Goal: Submit feedback/report problem: Submit feedback/report problem

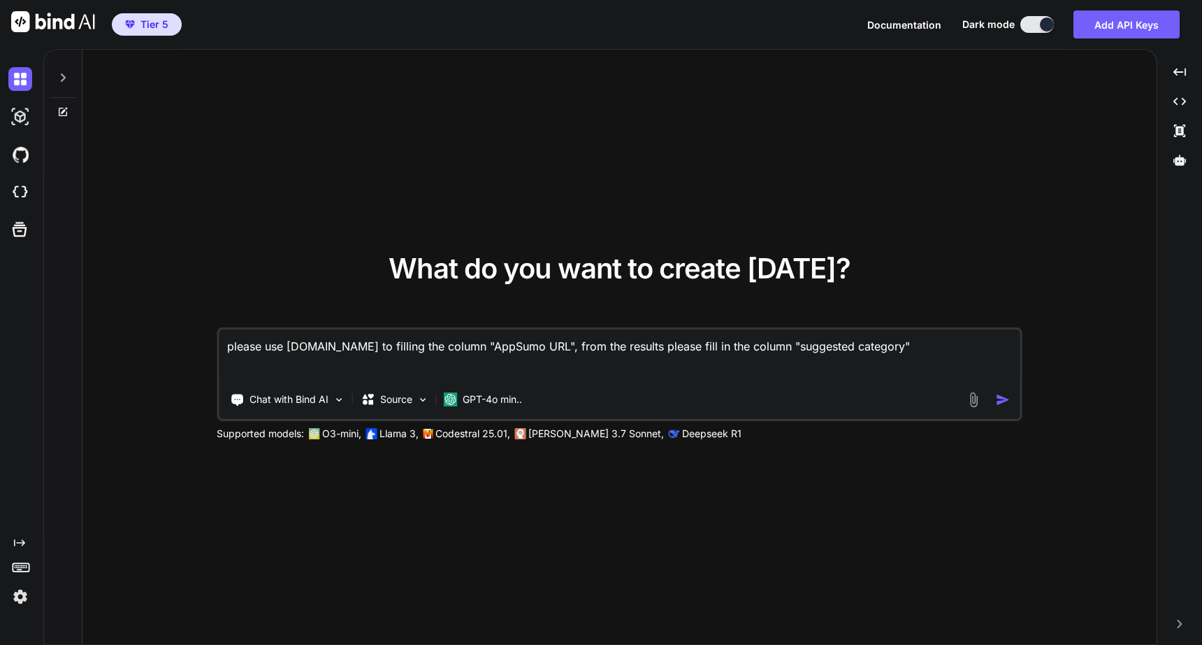
type textarea "x"
click at [554, 347] on textarea "please use appsumo.com to filling the column "AppSumo URL", from the results pl…" at bounding box center [620, 355] width 802 height 52
click at [557, 354] on textarea at bounding box center [620, 355] width 802 height 52
paste textarea "I would like to create an application that will allow me to select and read a s…"
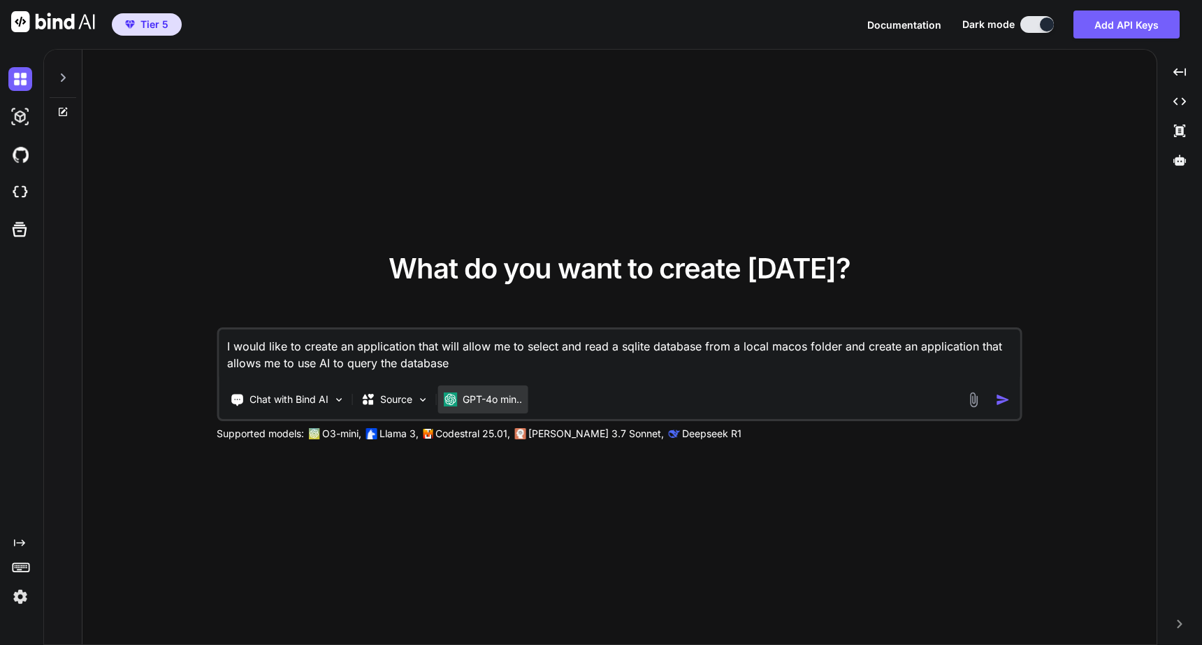
type textarea "I would like to create an application that will allow me to select and read a s…"
click at [519, 401] on p "GPT-4o min.." at bounding box center [492, 399] width 59 height 14
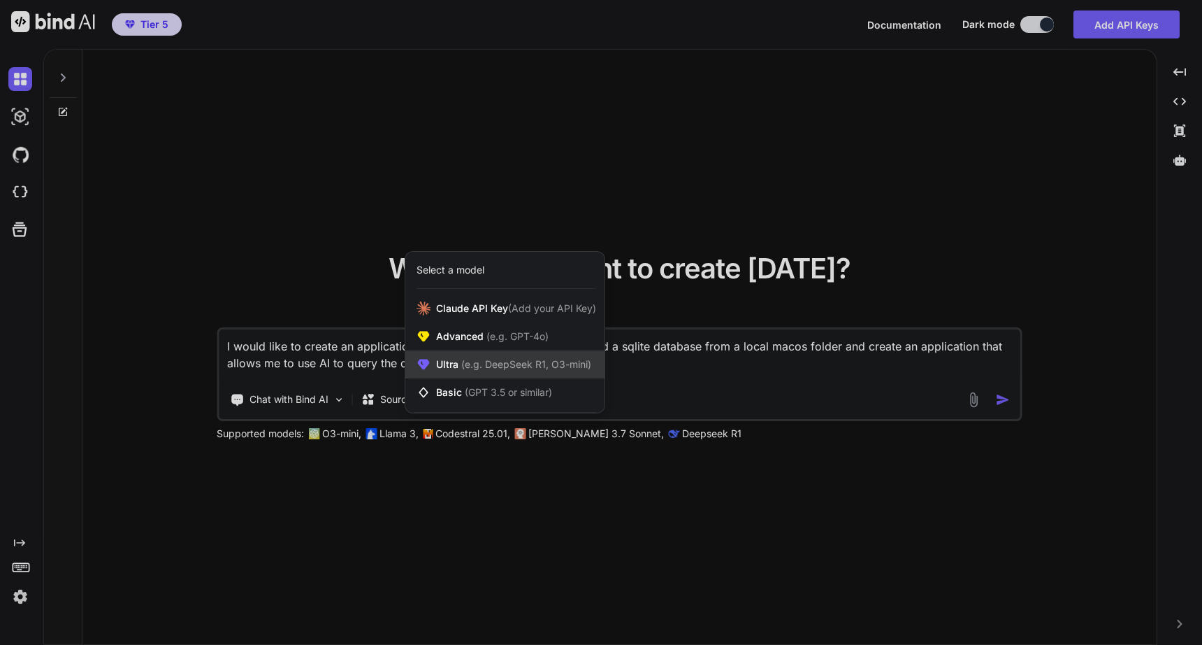
click at [543, 369] on span "(e.g. DeepSeek R1, O3-mini)" at bounding box center [525, 364] width 133 height 12
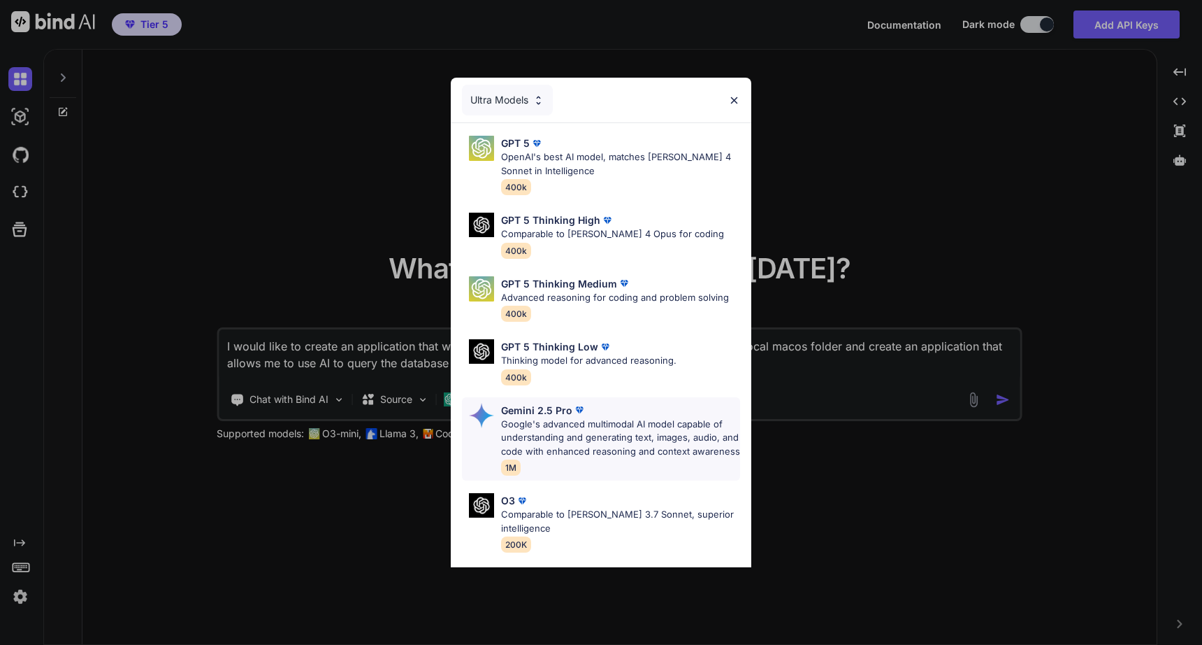
click at [525, 421] on p "Google's advanced multimodal AI model capable of understanding and generating t…" at bounding box center [620, 437] width 239 height 41
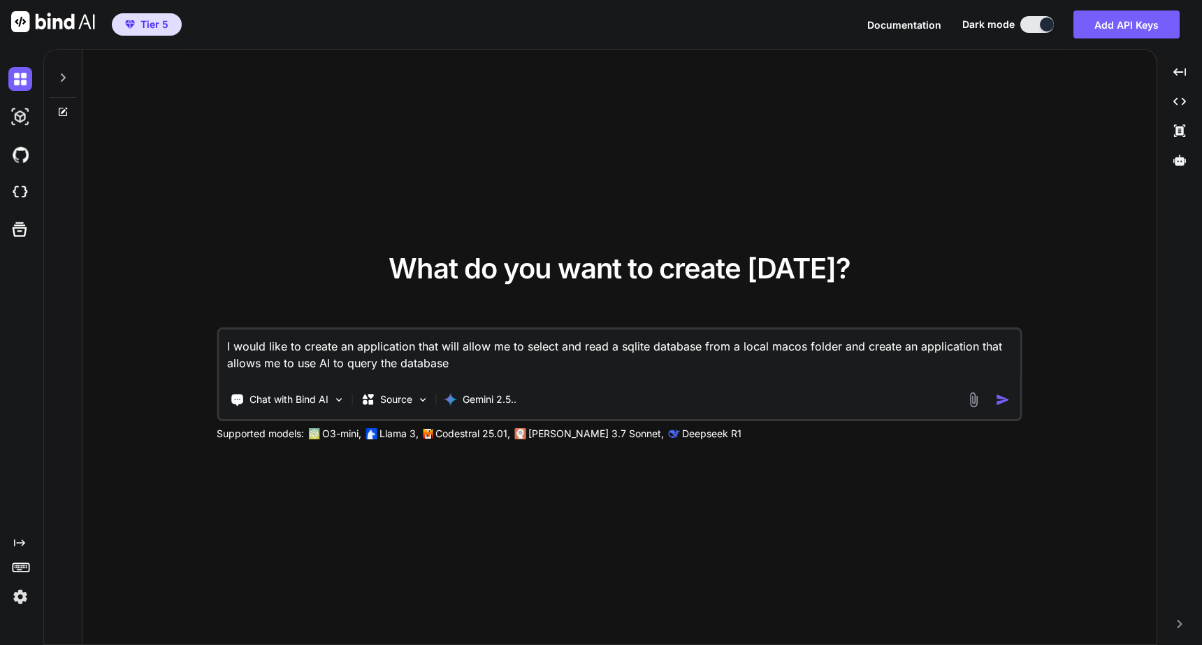
click at [1006, 401] on img "button" at bounding box center [1003, 399] width 15 height 15
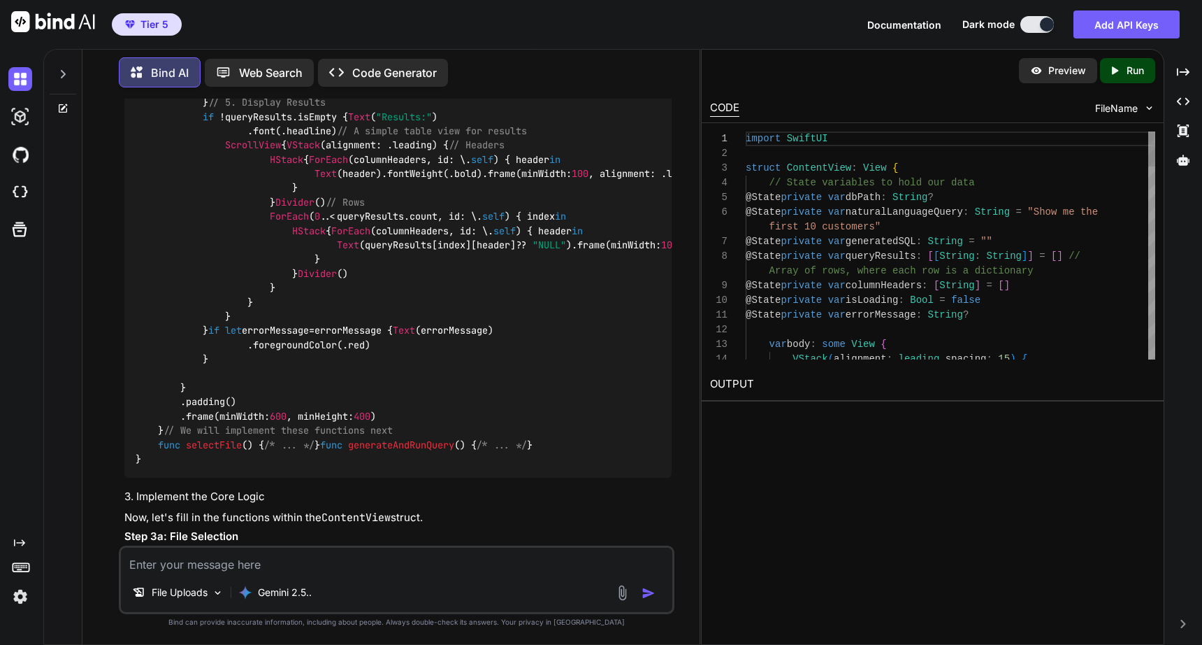
scroll to position [1236, 0]
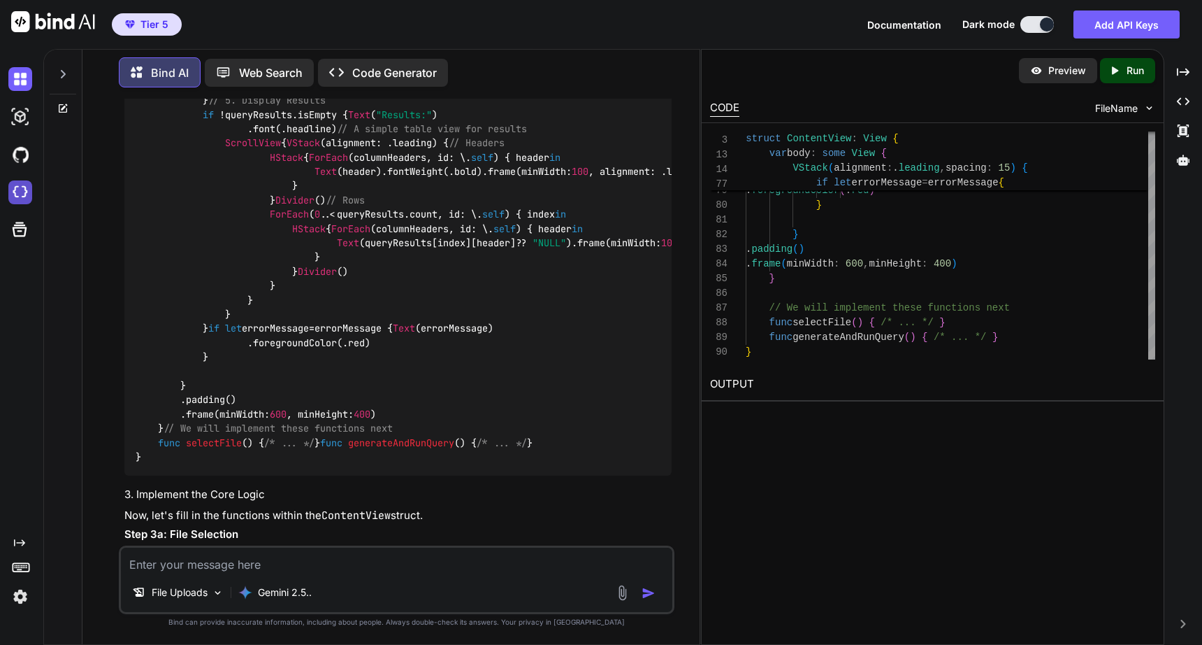
click at [22, 192] on img at bounding box center [20, 192] width 24 height 24
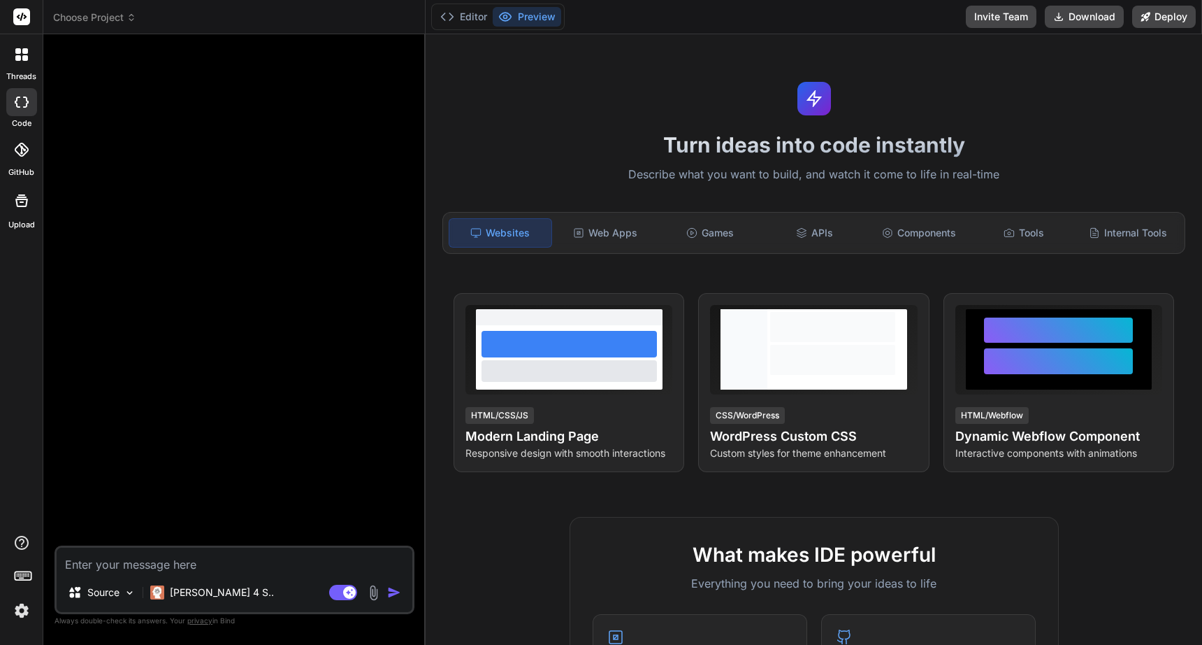
click at [175, 560] on textarea at bounding box center [235, 559] width 356 height 25
type textarea "x"
type textarea "I would like to create an application that will allow me to select and read a s…"
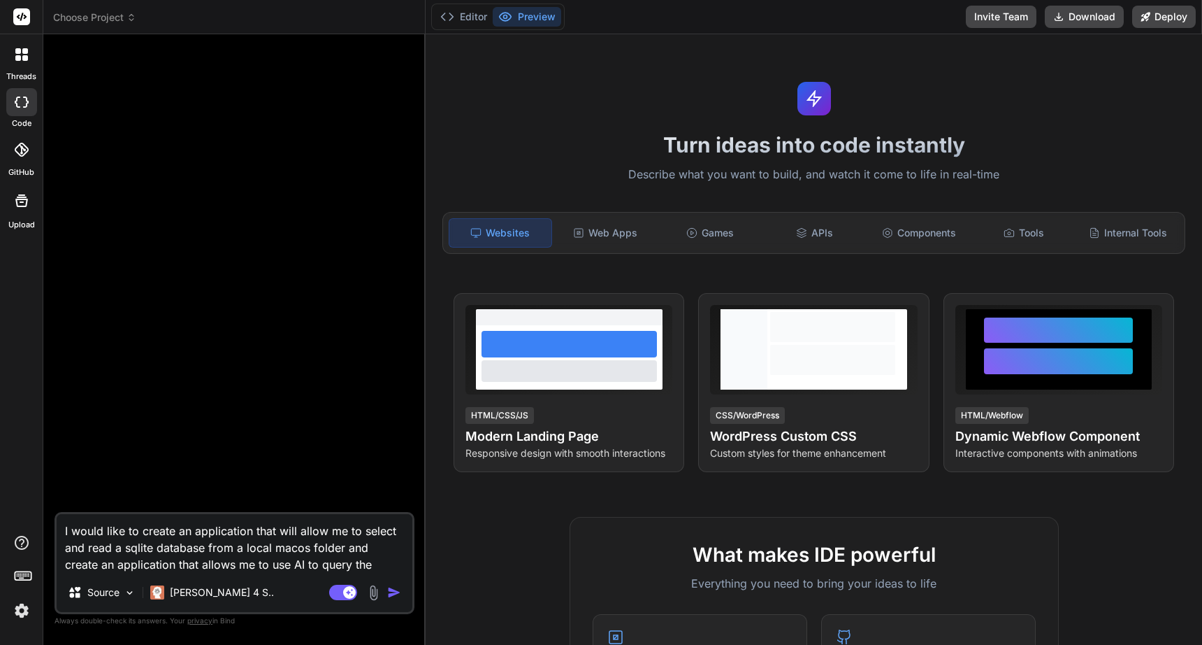
click at [189, 531] on textarea "I would like to create an application that will allow me to select and read a s…" at bounding box center [235, 543] width 356 height 59
type textarea "x"
type textarea "I would like to create a application that will allow me to select and read a sq…"
type textarea "x"
type textarea "I would like to create an application that will allow me to select and read a s…"
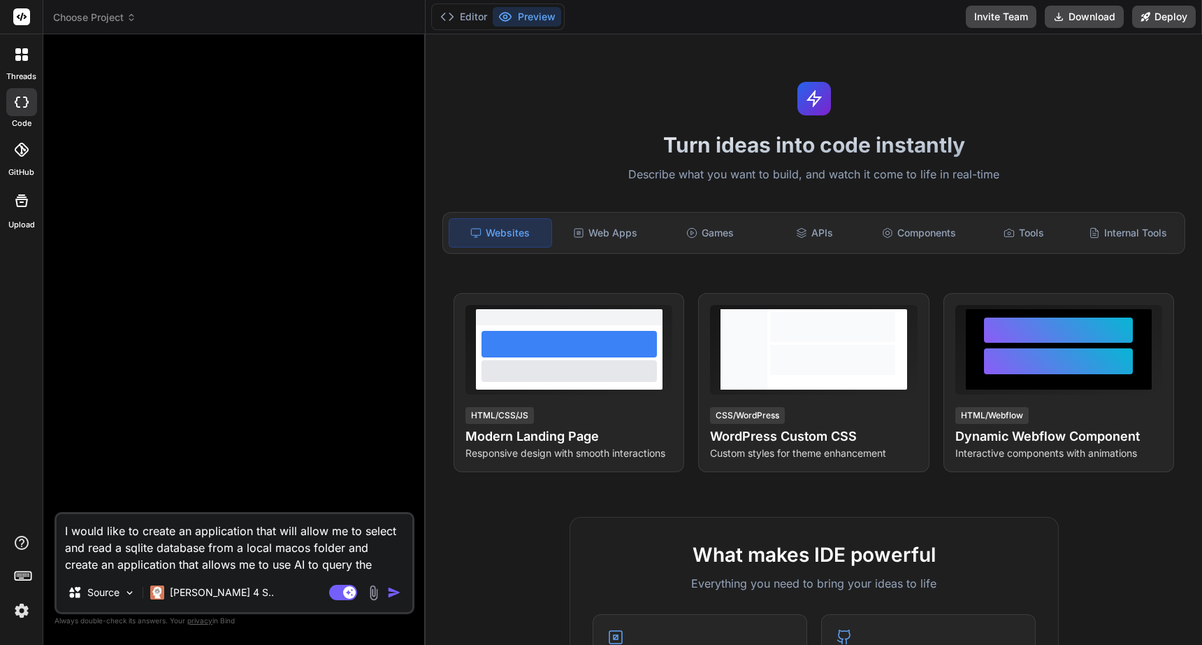
click at [286, 545] on textarea "I would like to create an application that will allow me to select and read a s…" at bounding box center [235, 543] width 356 height 59
type textarea "x"
type textarea "I would like to create an application that will allow me to select and read a s…"
click at [393, 593] on img "button" at bounding box center [394, 592] width 14 height 14
type textarea "x"
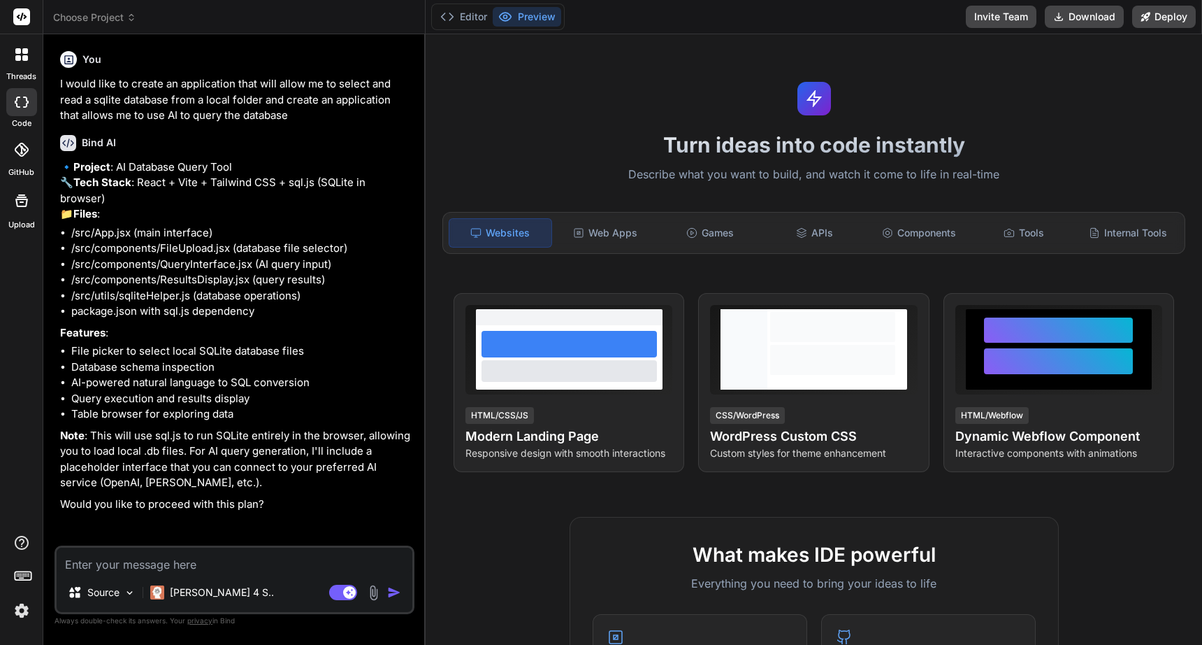
click at [211, 556] on textarea at bounding box center [235, 559] width 356 height 25
type textarea "x"
type textarea "y"
type textarea "x"
type textarea "ye"
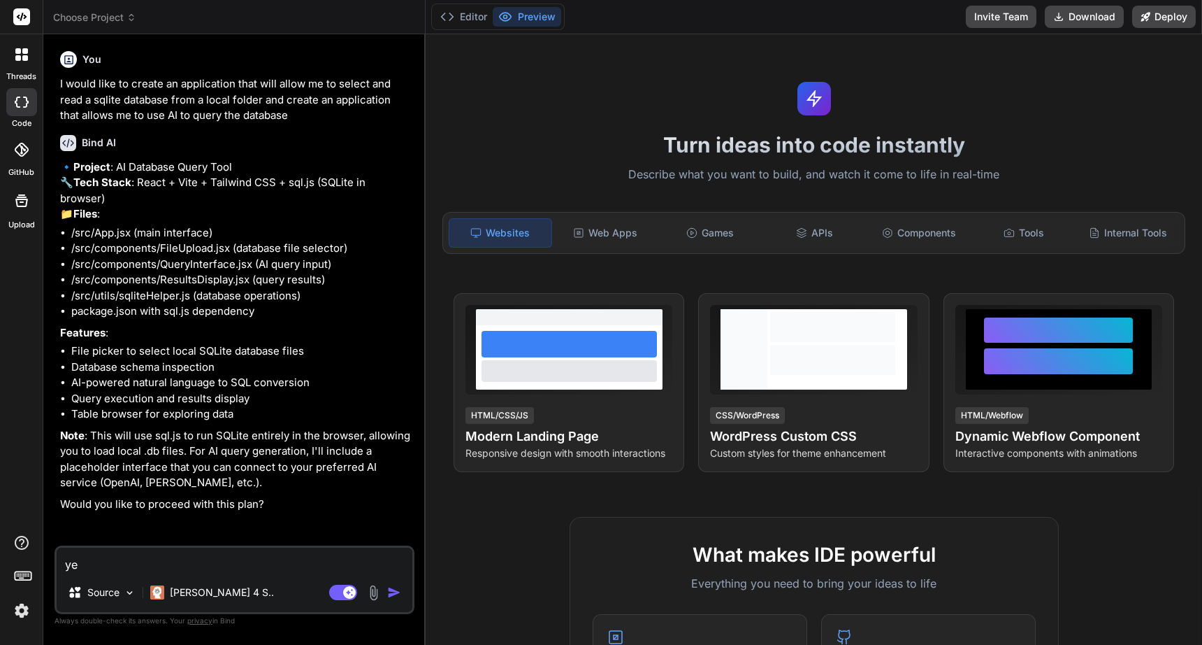
type textarea "x"
type textarea "yes"
type textarea "x"
type textarea "yes"
type textarea "x"
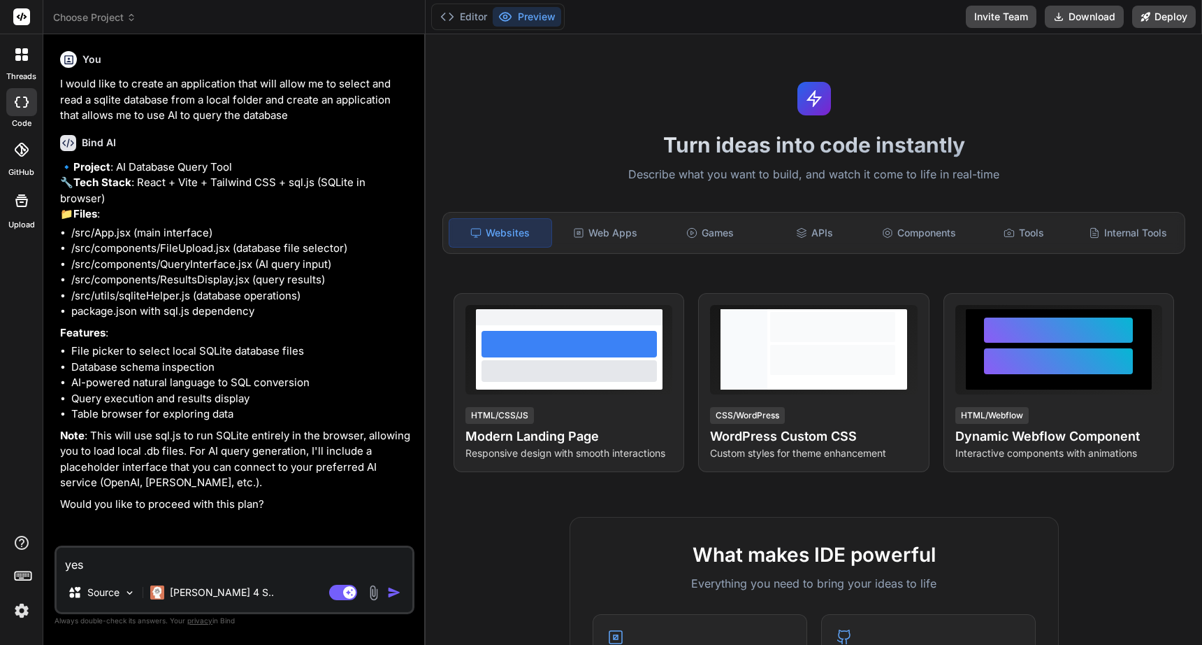
type textarea "yes p"
type textarea "x"
type textarea "yes pl"
type textarea "x"
type textarea "yes ple"
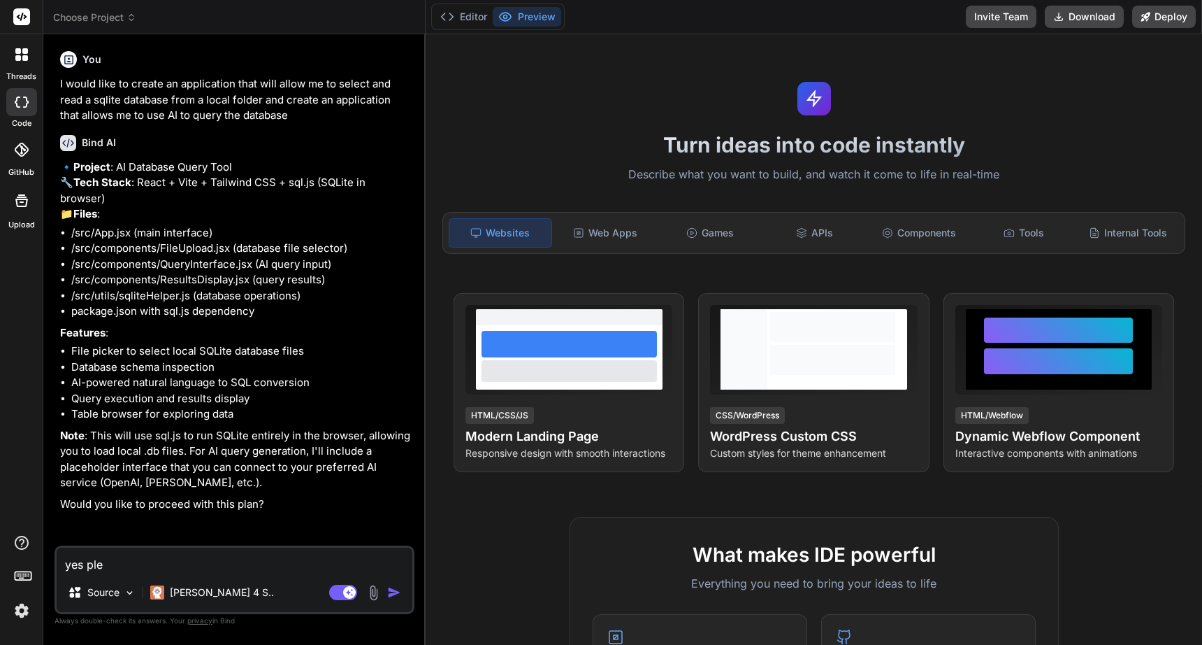
type textarea "x"
type textarea "yes plea"
type textarea "x"
type textarea "yes pleas"
type textarea "x"
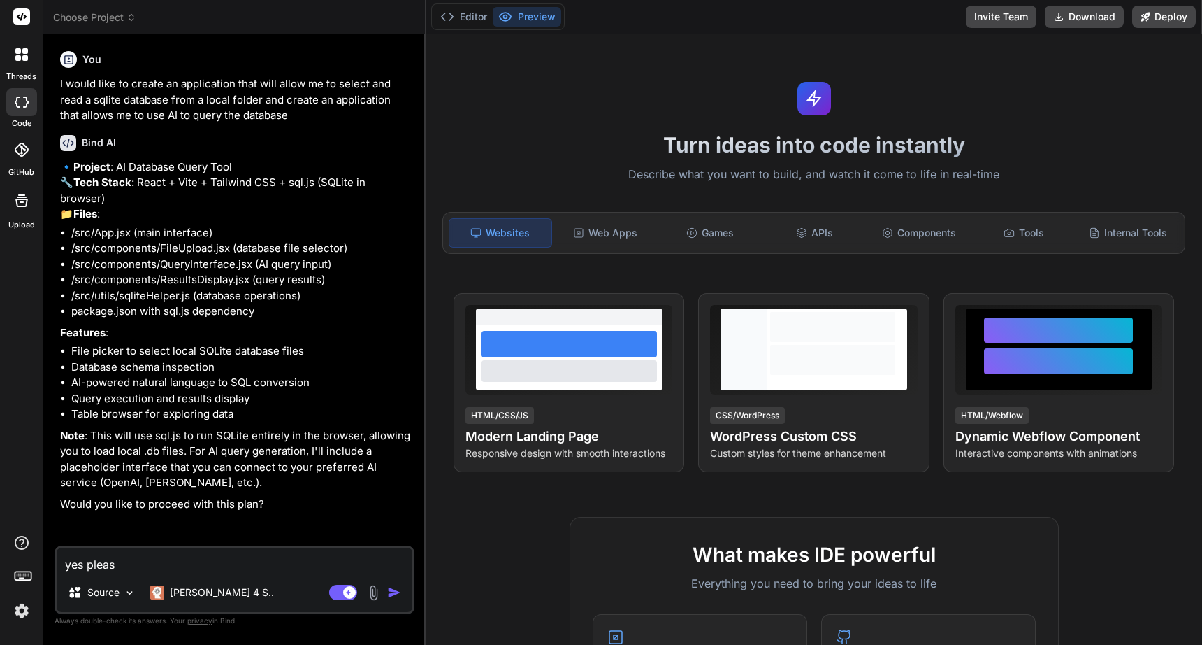
type textarea "yes please"
type textarea "x"
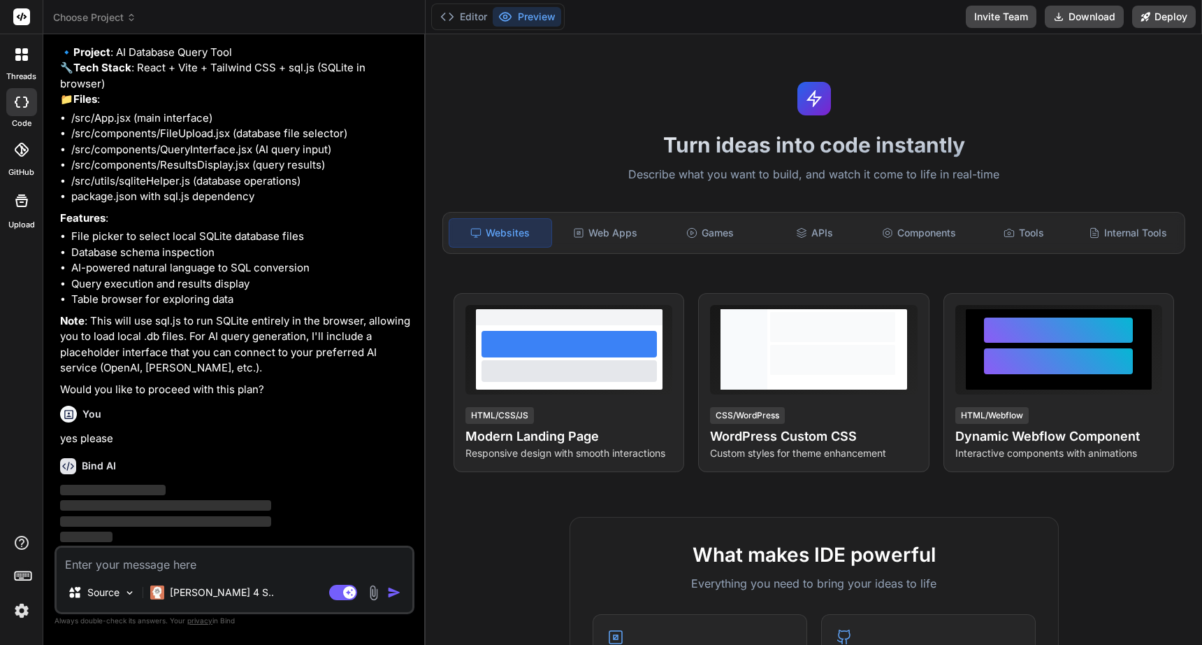
scroll to position [130, 0]
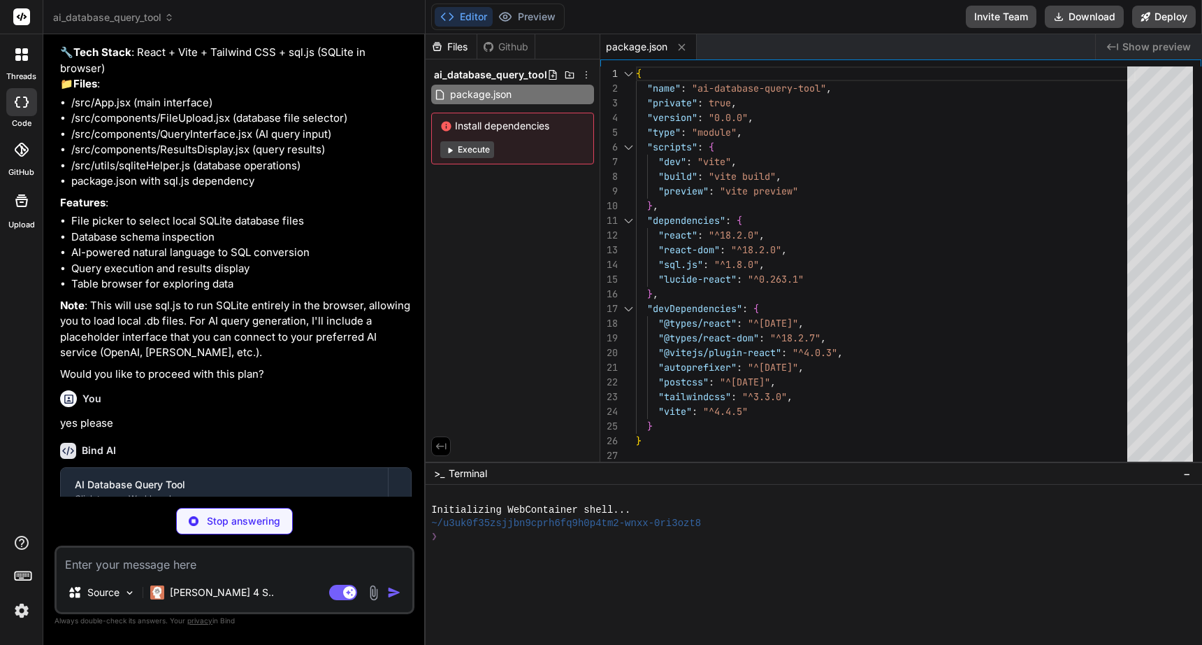
type textarea "x"
type textarea "<script type="module" src="/src/main.jsx"></script> </body> </html>"
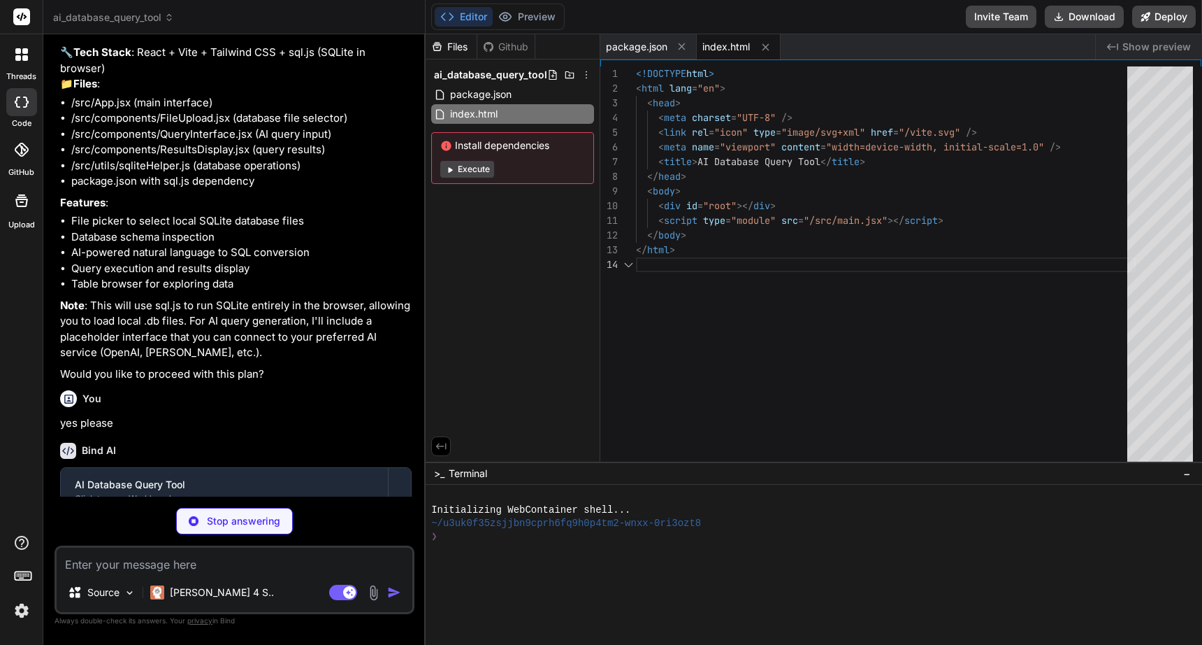
scroll to position [44, 0]
click at [462, 167] on button "Execute" at bounding box center [467, 169] width 54 height 17
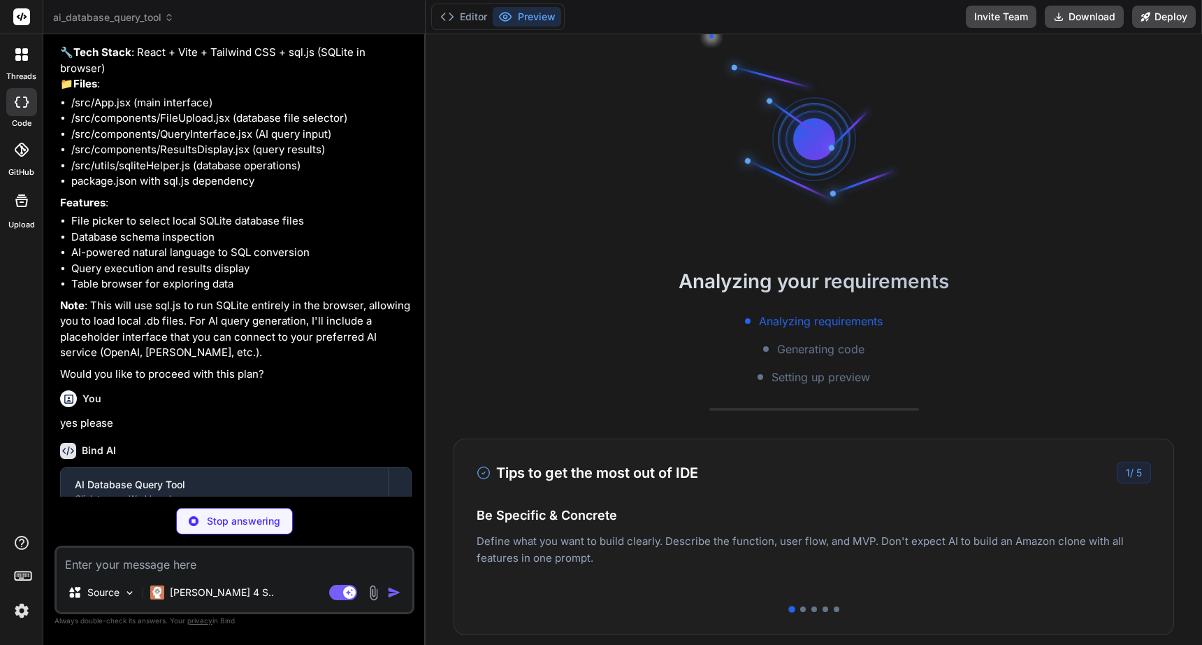
type textarea "x"
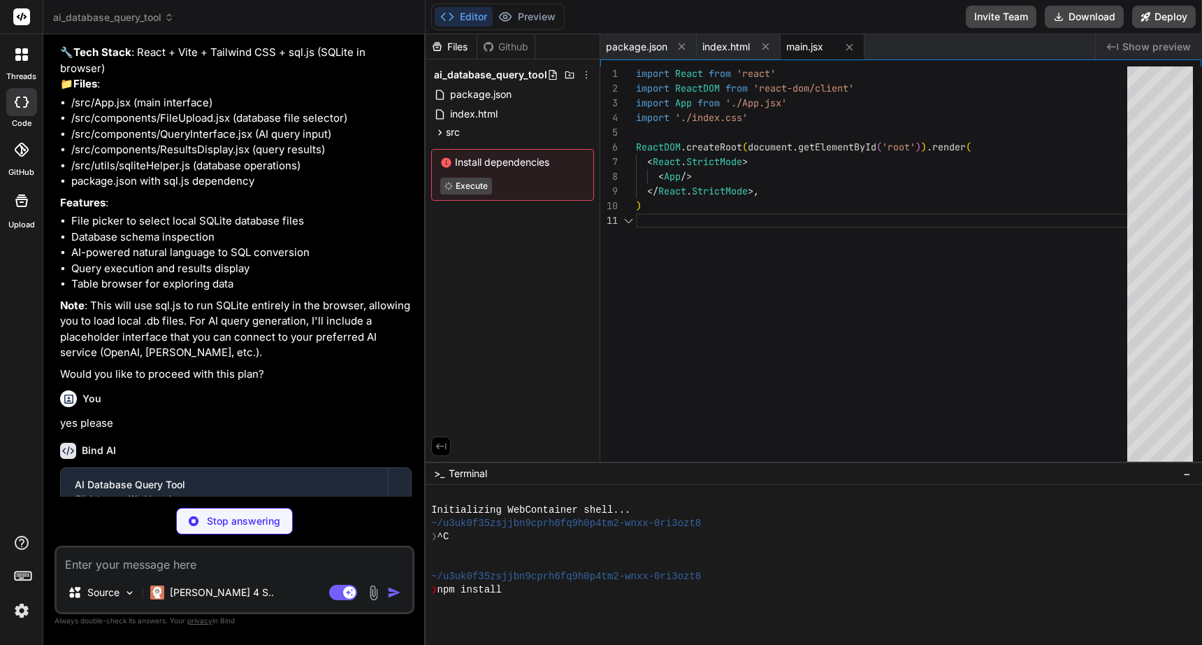
scroll to position [0, 0]
type textarea "x"
type textarea "-moz-osx-font-smoothing: grayscale; }"
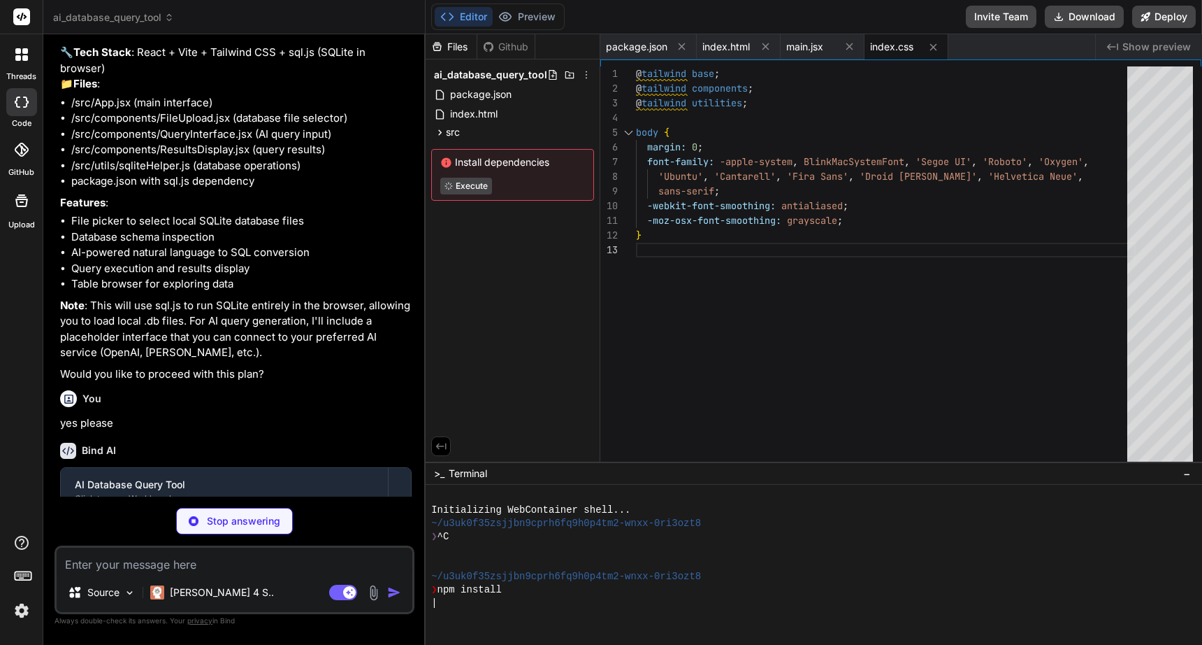
type textarea "x"
type textarea "}"
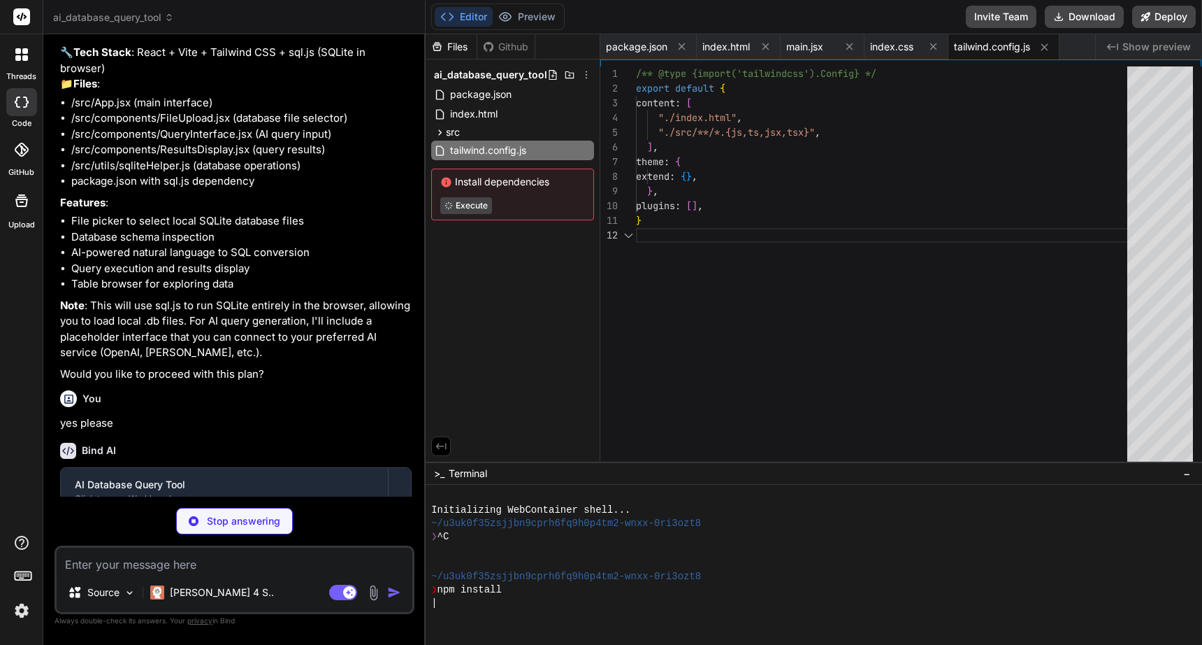
scroll to position [15, 0]
type textarea "x"
type textarea "export default { plugins: { tailwindcss: {}, autoprefixer: {}, }, }"
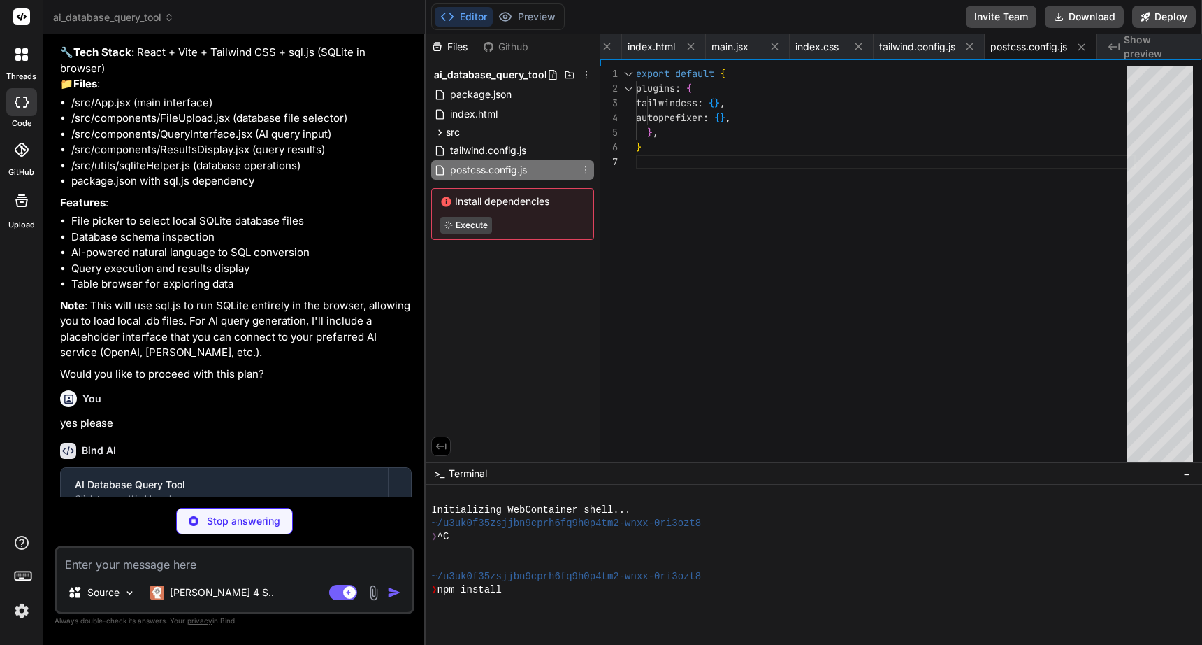
type textarea "x"
type textarea "allow: ['..'] } } })"
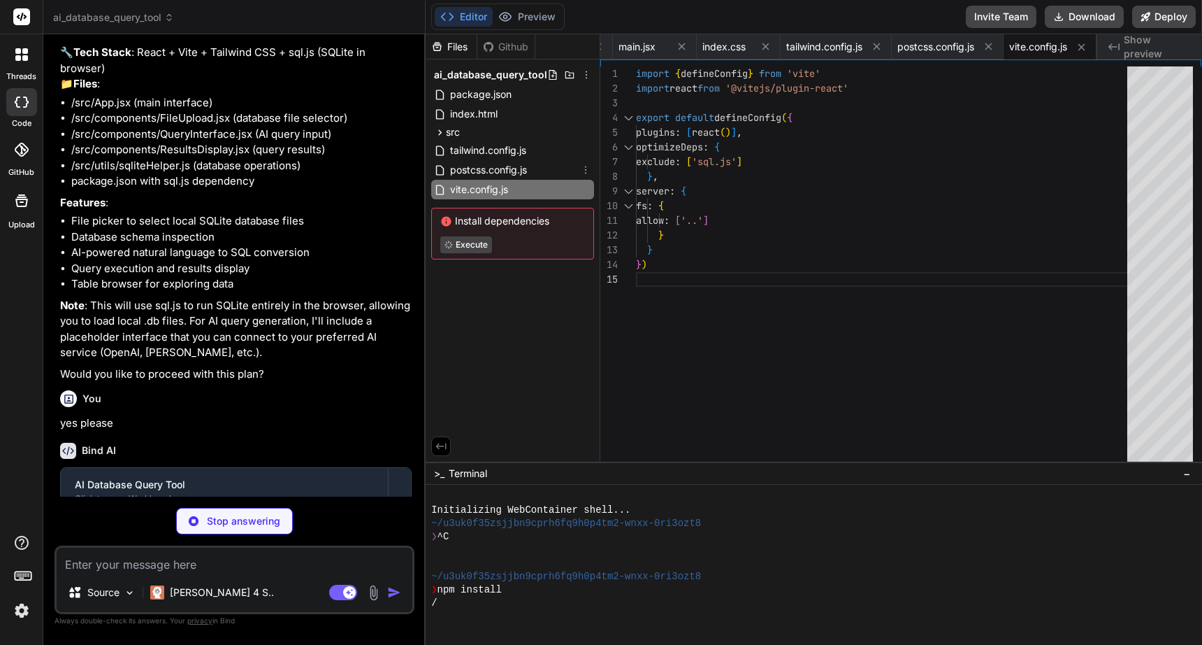
type textarea "x"
type textarea "</div> )} </div> </div> ); } export default App;"
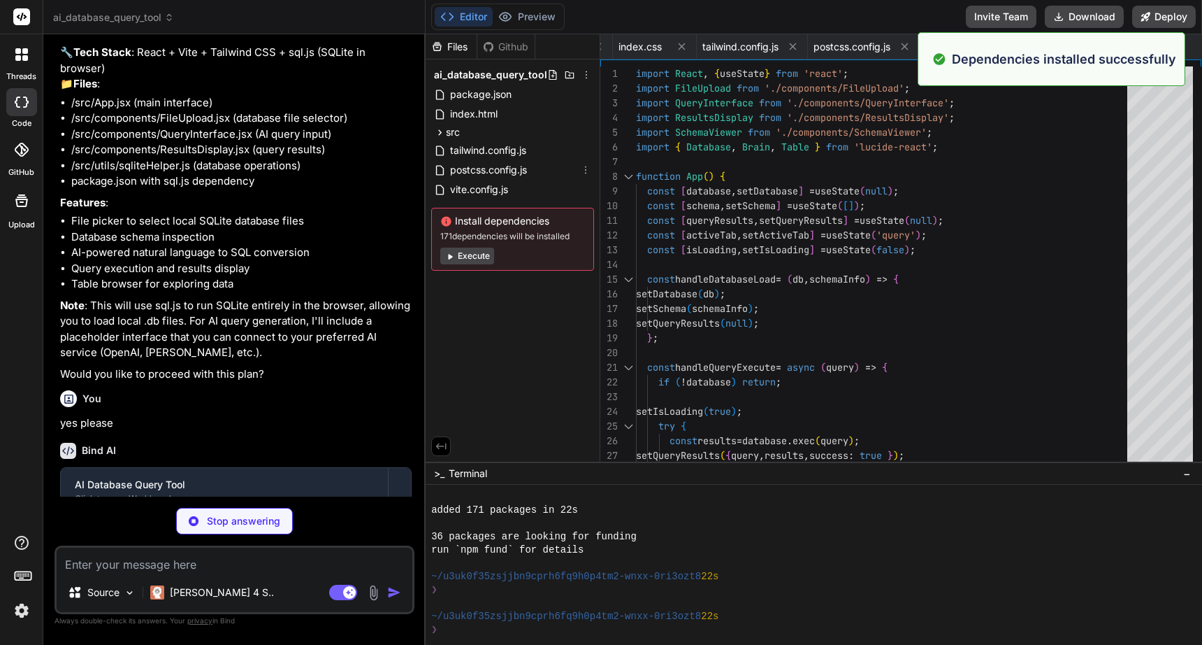
scroll to position [106, 0]
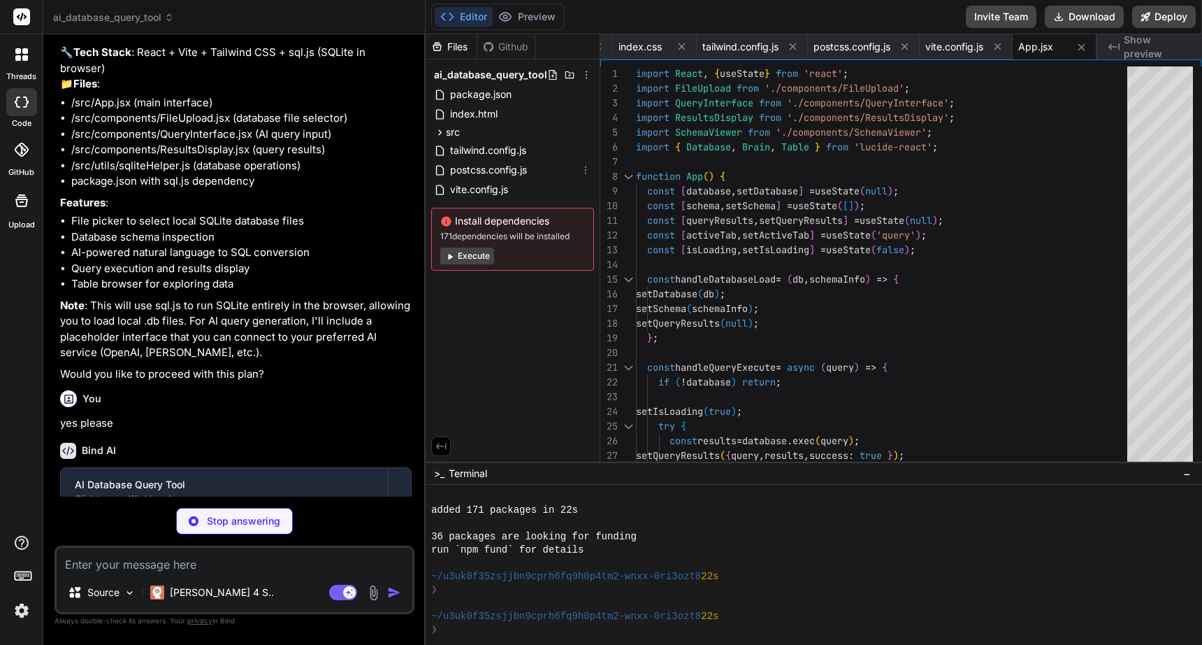
type textarea "x"
type textarea "</div> </div> ); }; export default FileUpload;"
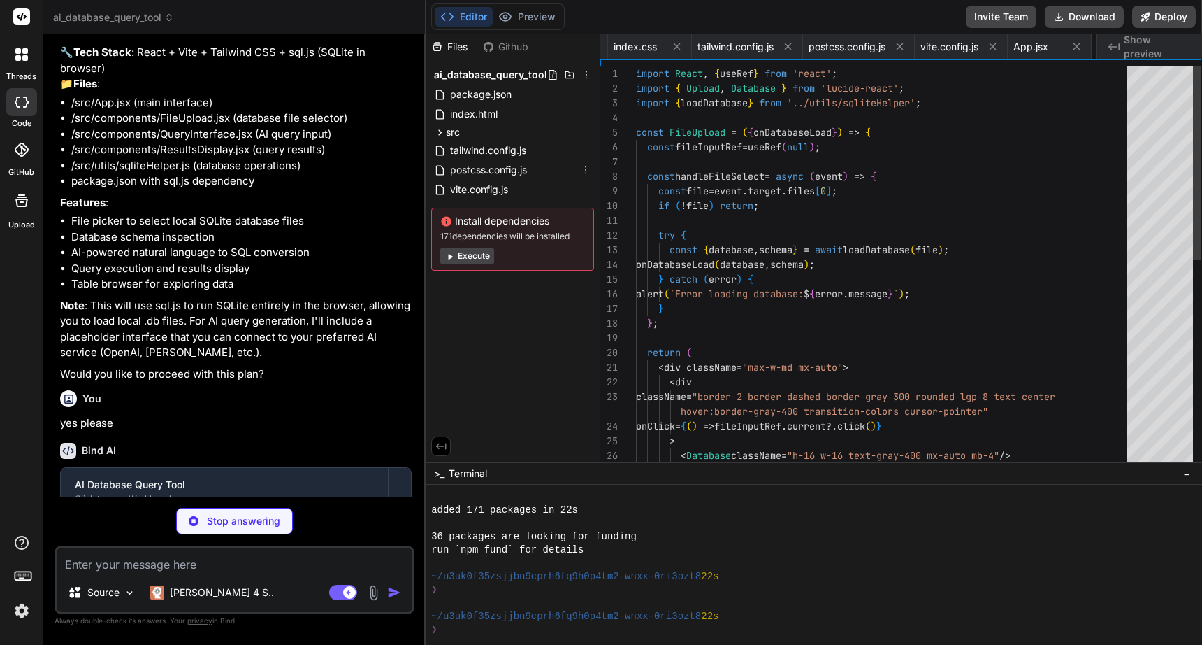
scroll to position [0, 357]
click at [455, 257] on button "Execute" at bounding box center [467, 255] width 54 height 17
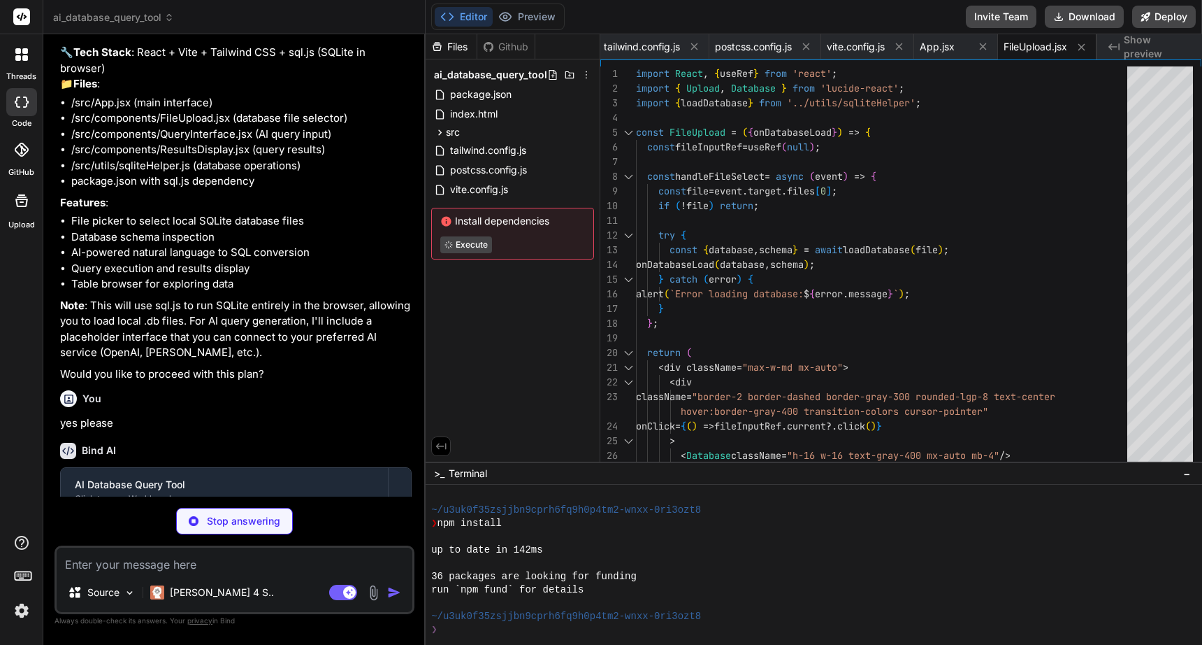
scroll to position [305, 0]
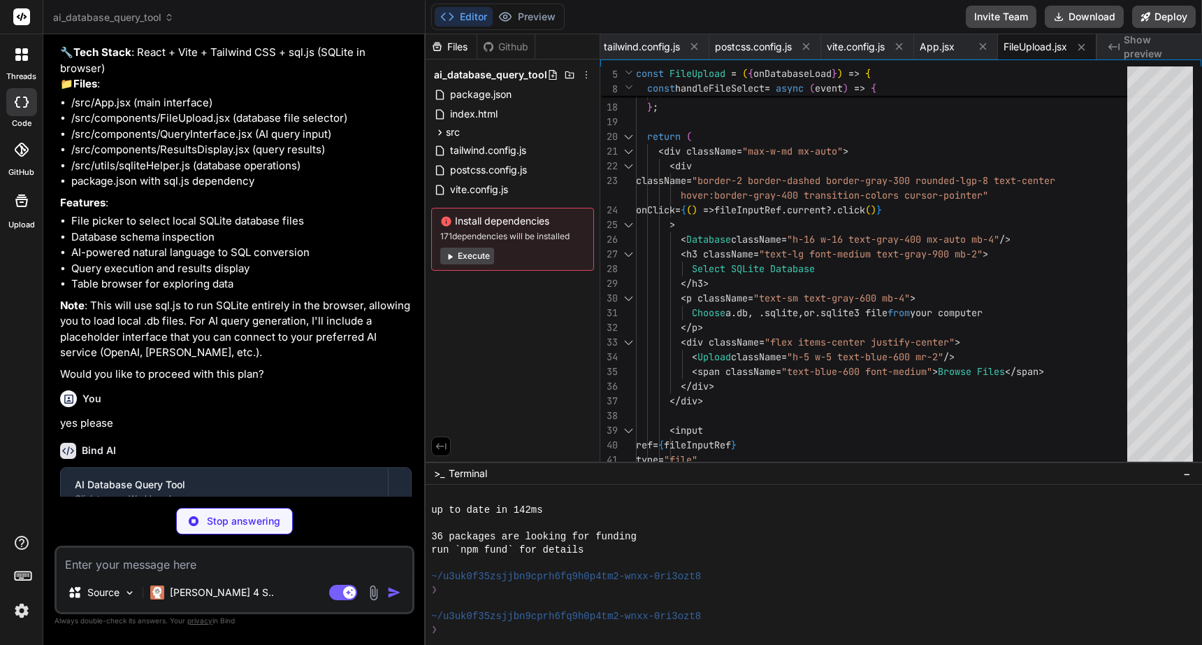
click at [1161, 45] on span "Show preview" at bounding box center [1157, 47] width 67 height 28
click at [1117, 45] on icon "Created with Pixso." at bounding box center [1114, 46] width 11 height 11
type textarea "x"
type textarea "</div> </div> ); }; export default QueryInterface;"
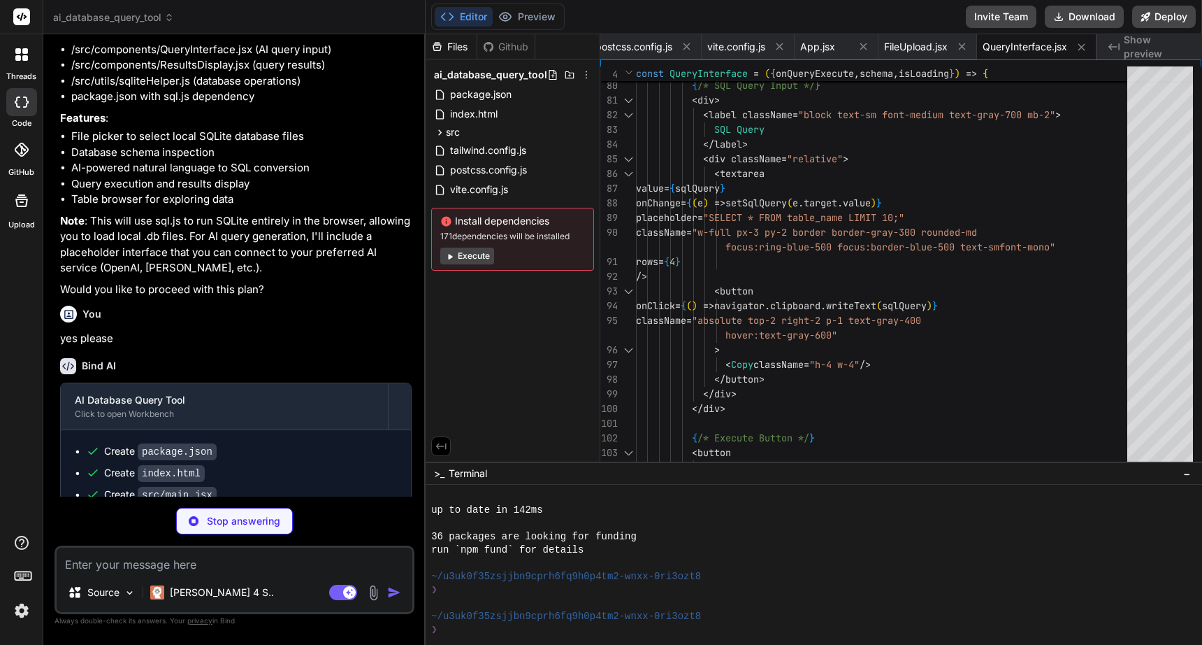
scroll to position [419, 0]
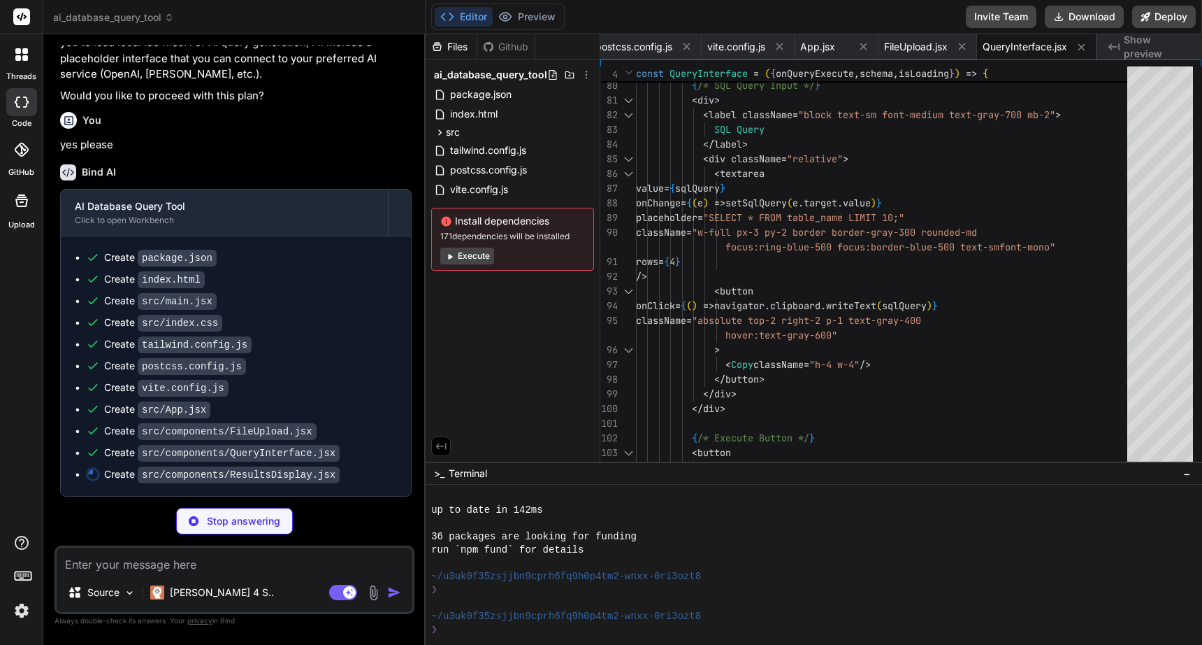
type textarea "x"
type textarea ")} </div> </div> ); }; export default ResultsDisplay;"
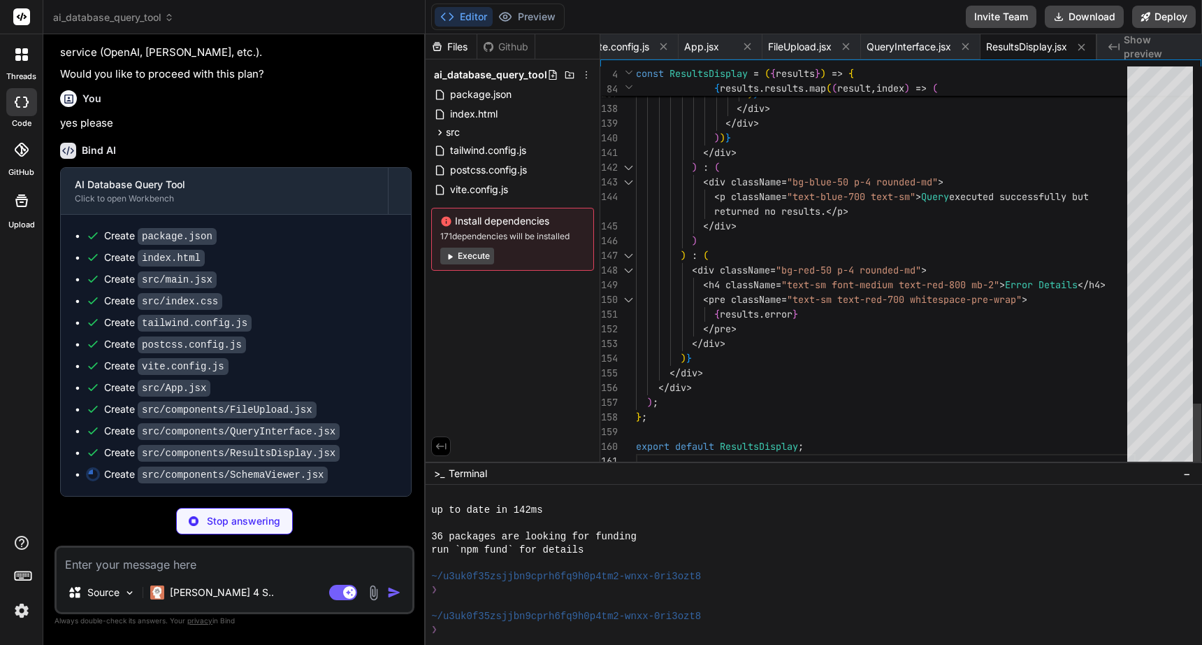
scroll to position [103, 0]
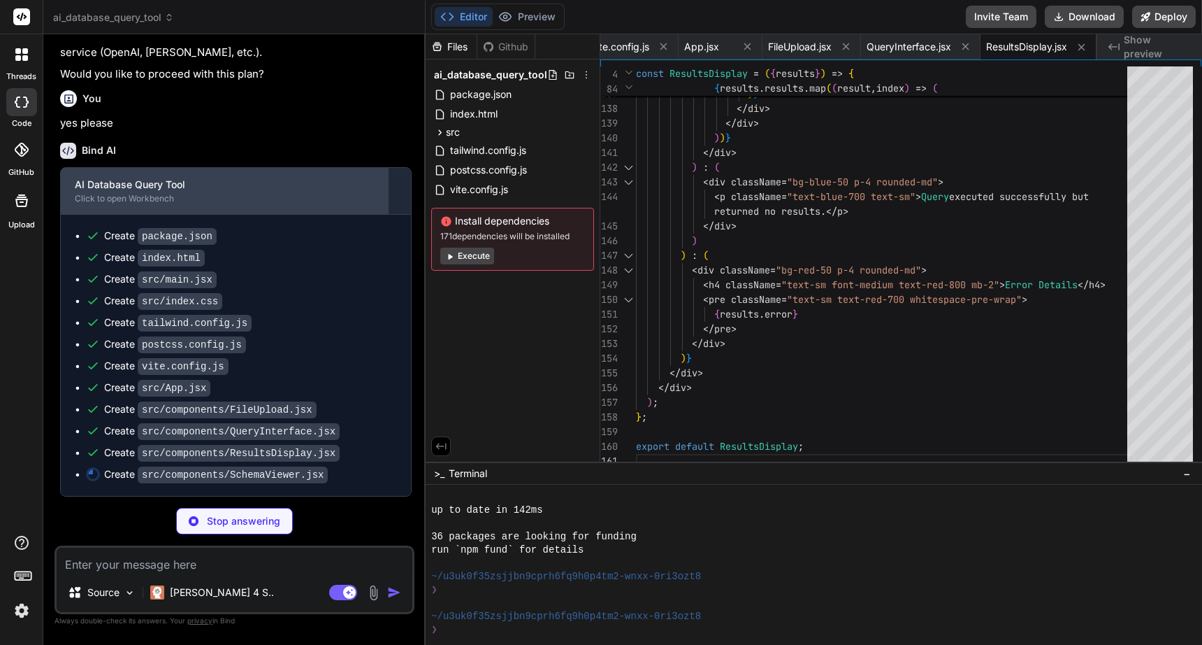
click at [298, 204] on div "Click to open Workbench" at bounding box center [224, 198] width 299 height 11
type textarea "x"
type textarea "export default SchemaViewer;"
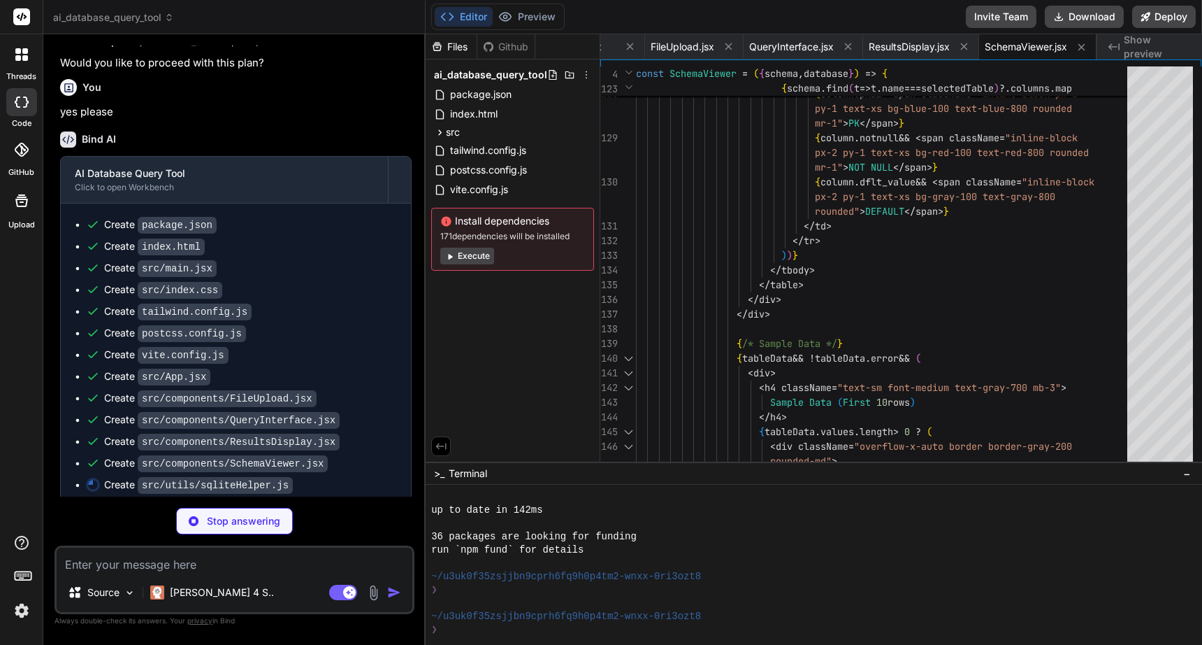
scroll to position [462, 0]
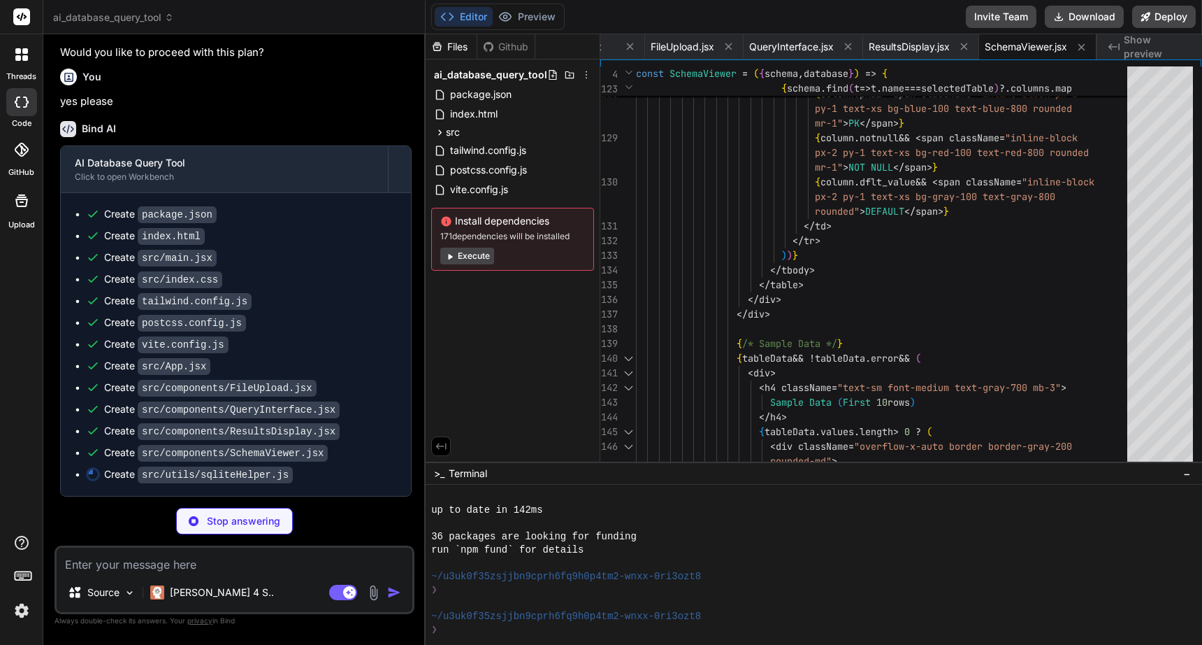
type textarea "x"
type textarea "return { success: true, results }; } catch (error) { return { success: false, e…"
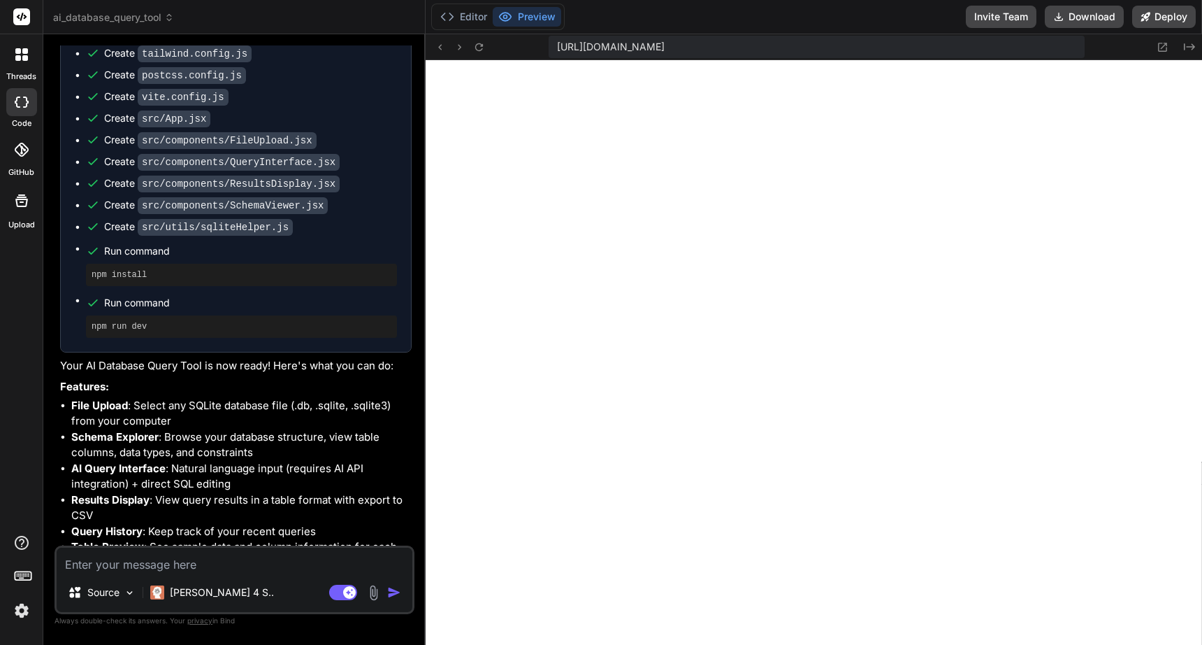
scroll to position [882, 0]
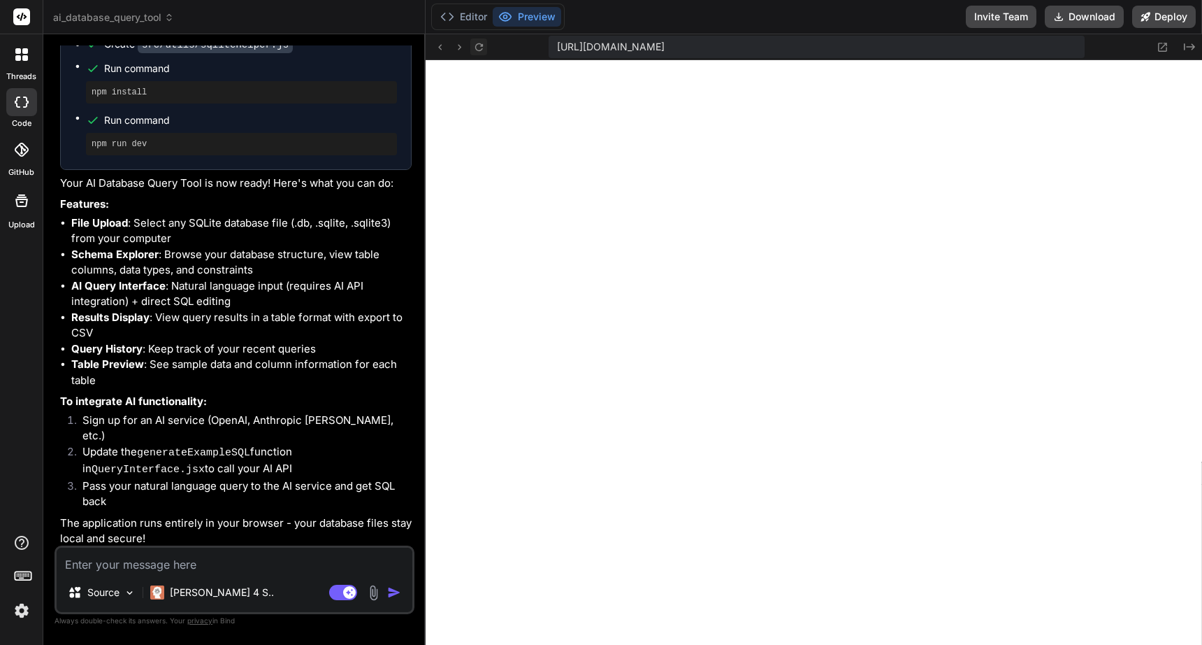
click at [477, 50] on icon at bounding box center [479, 47] width 12 height 12
click at [205, 563] on textarea at bounding box center [235, 559] width 356 height 25
type textarea "x"
type textarea "t"
type textarea "x"
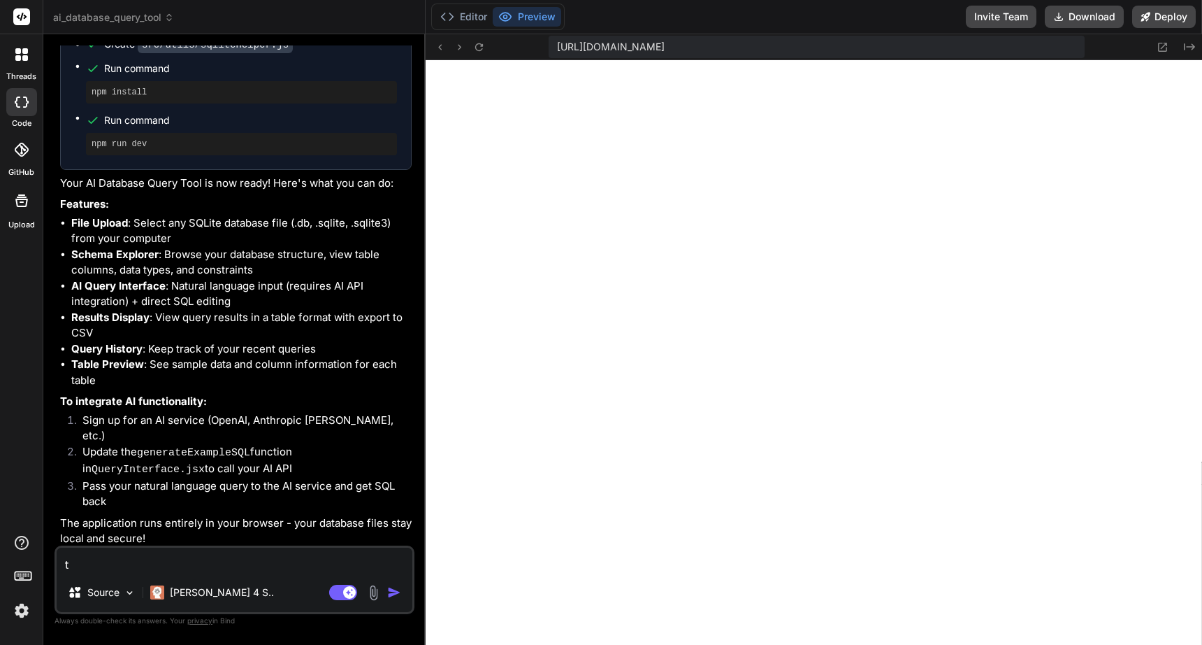
type textarea "th"
type textarea "x"
type textarea "the"
type textarea "x"
type textarea "the"
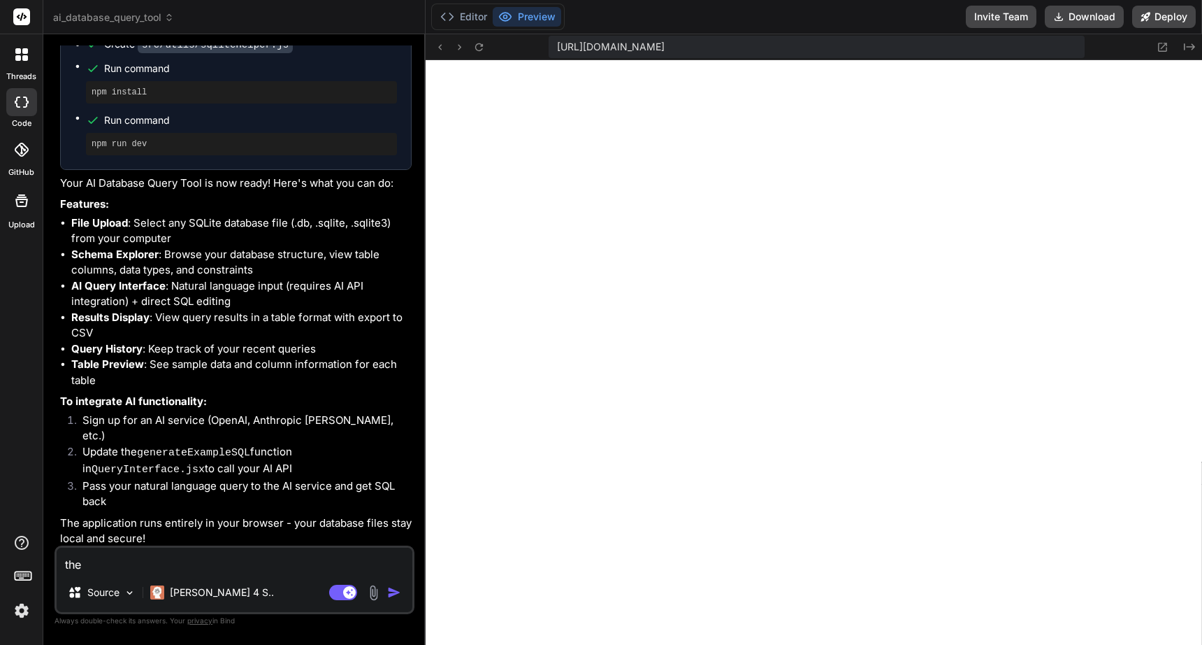
type textarea "x"
type textarea "the d"
type textarea "x"
type textarea "the di"
type textarea "x"
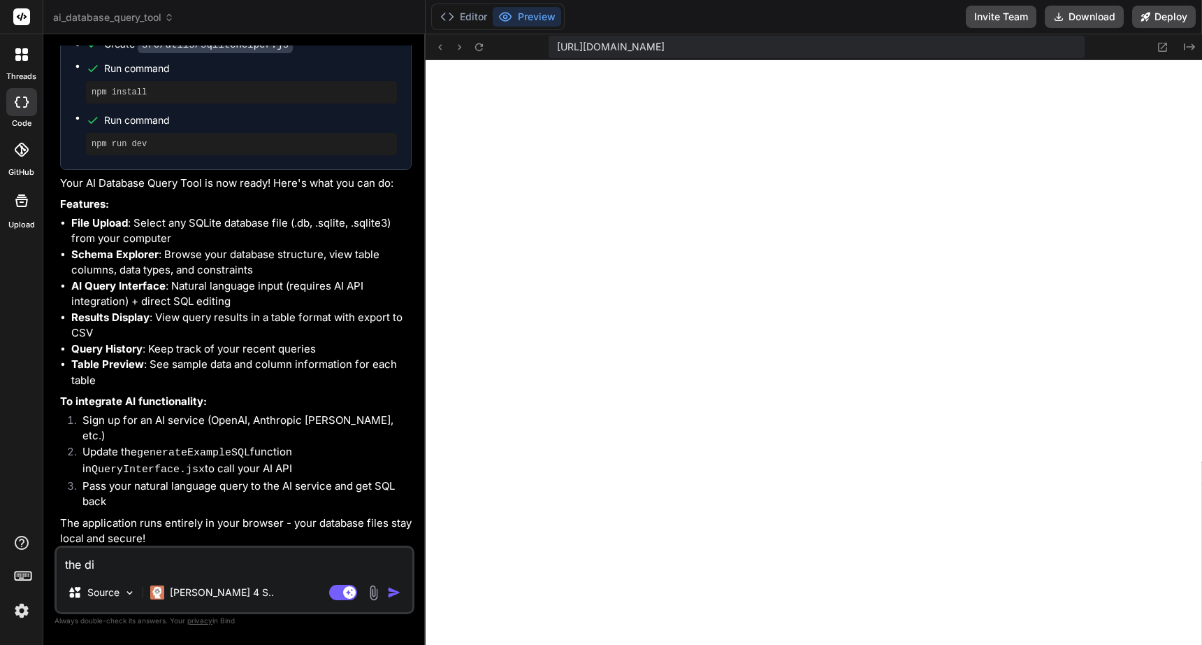
type textarea "the dis"
type textarea "x"
type textarea "the disp"
type textarea "x"
type textarea "the displ"
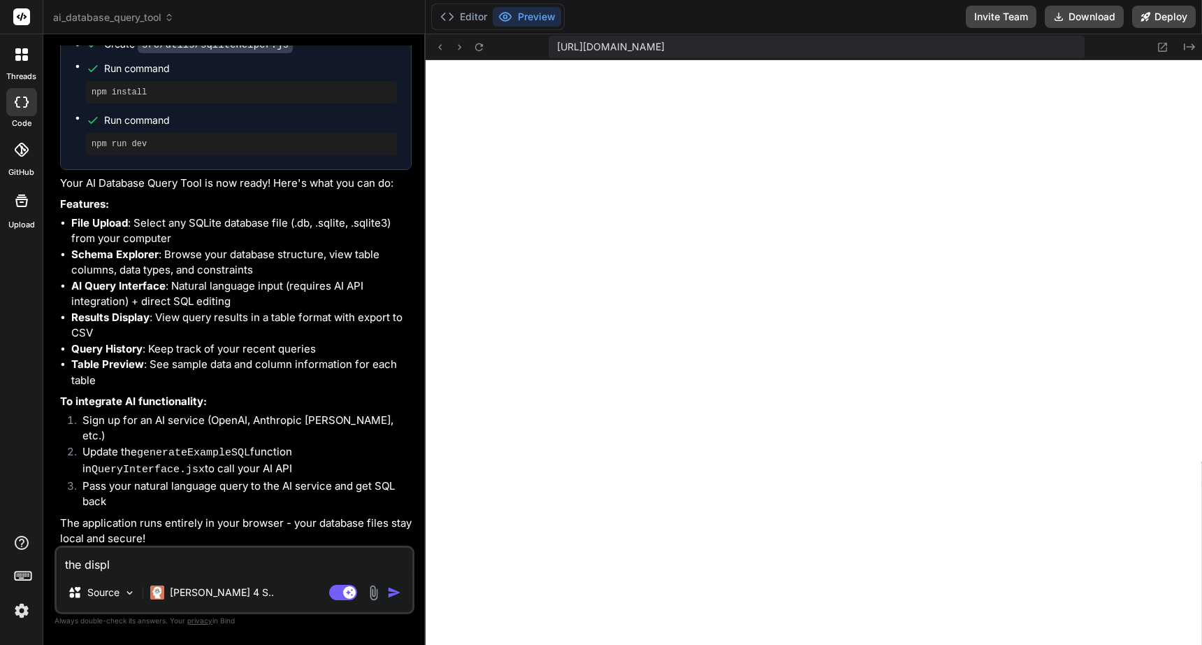
type textarea "x"
type textarea "the displa"
type textarea "x"
type textarea "the display"
type textarea "x"
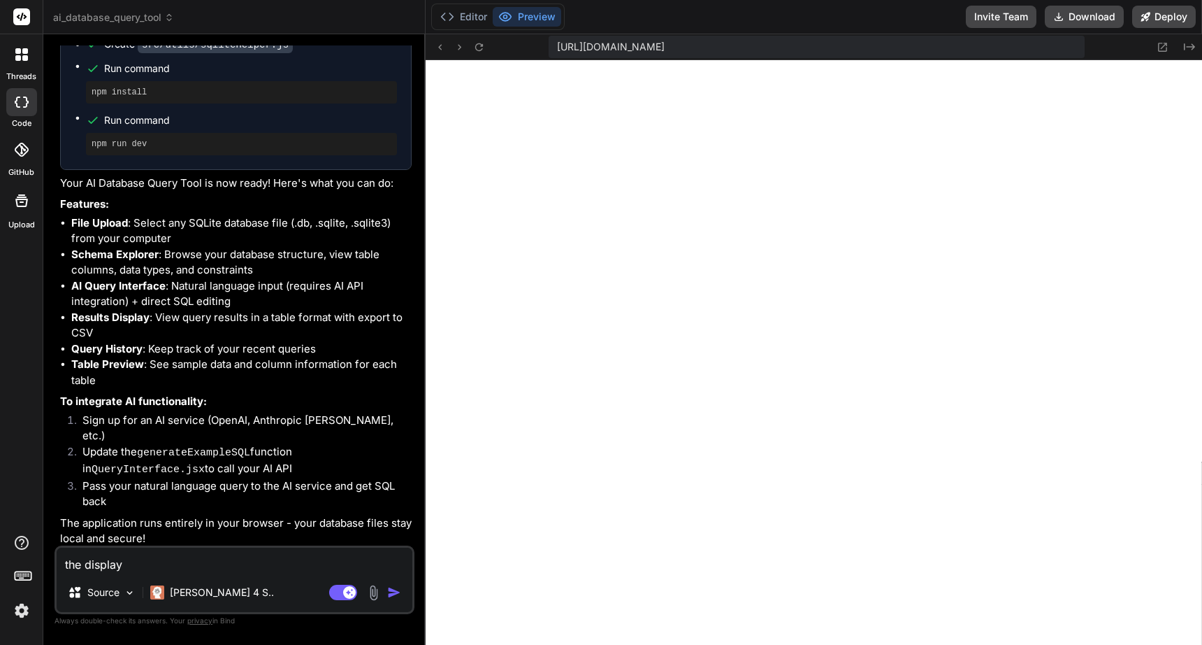
type textarea "the display"
type textarea "x"
type textarea "the display i"
type textarea "x"
type textarea "the display is"
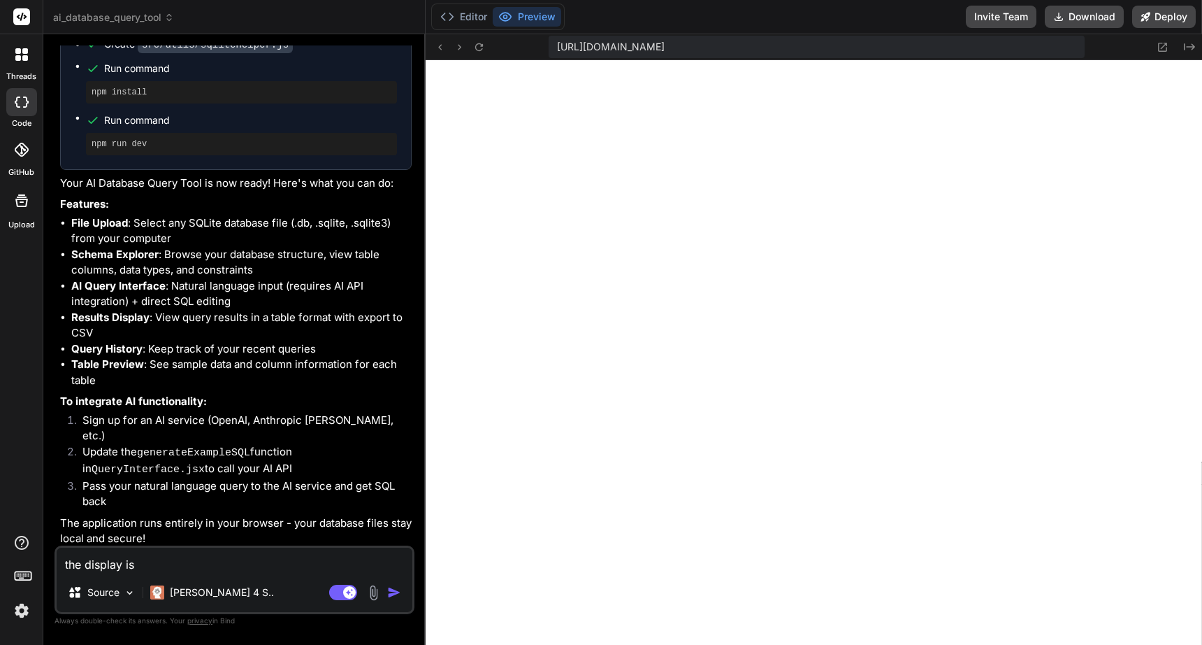
type textarea "x"
type textarea "the display is"
type textarea "x"
type textarea "the display is l"
type textarea "x"
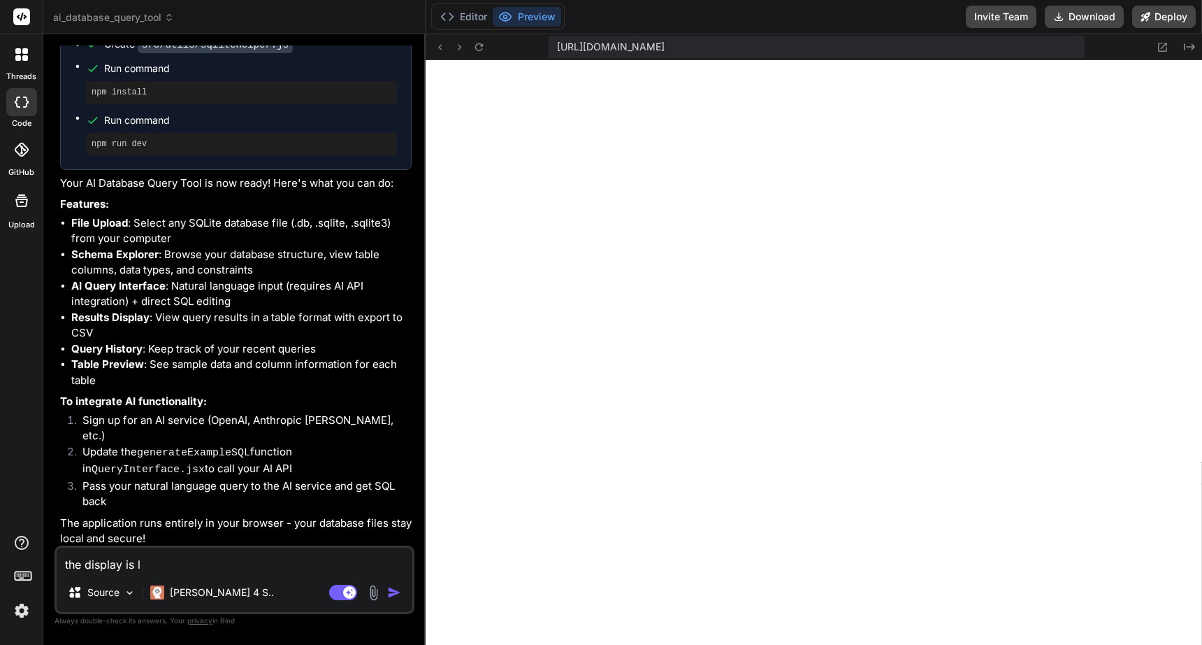
type textarea "the display is"
type textarea "x"
type textarea "the display is b"
type textarea "x"
type textarea "the display is bl"
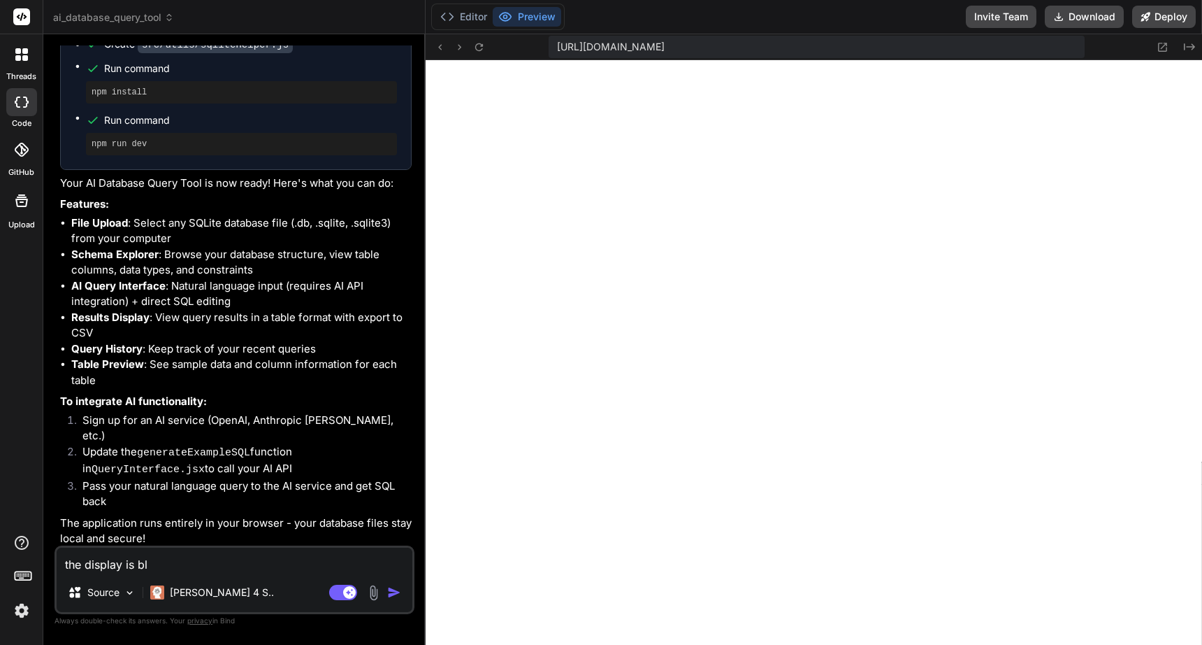
type textarea "x"
type textarea "the display is bla"
type textarea "x"
type textarea "the display is [PERSON_NAME]"
type textarea "x"
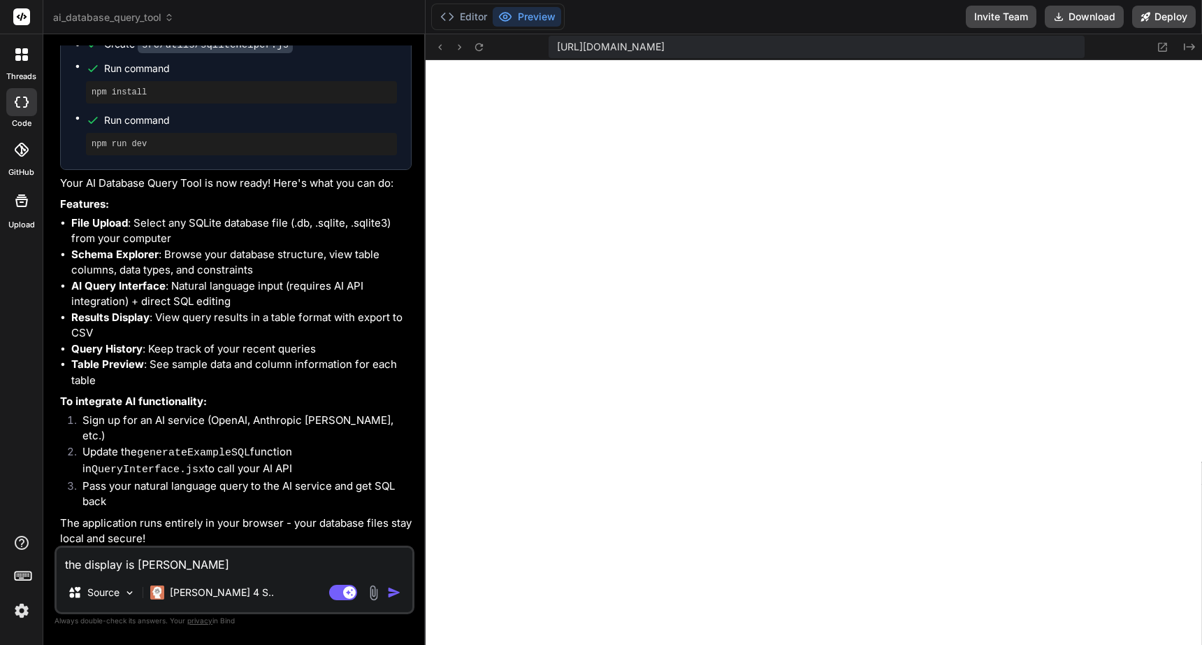
type textarea "the display is blank"
type textarea "x"
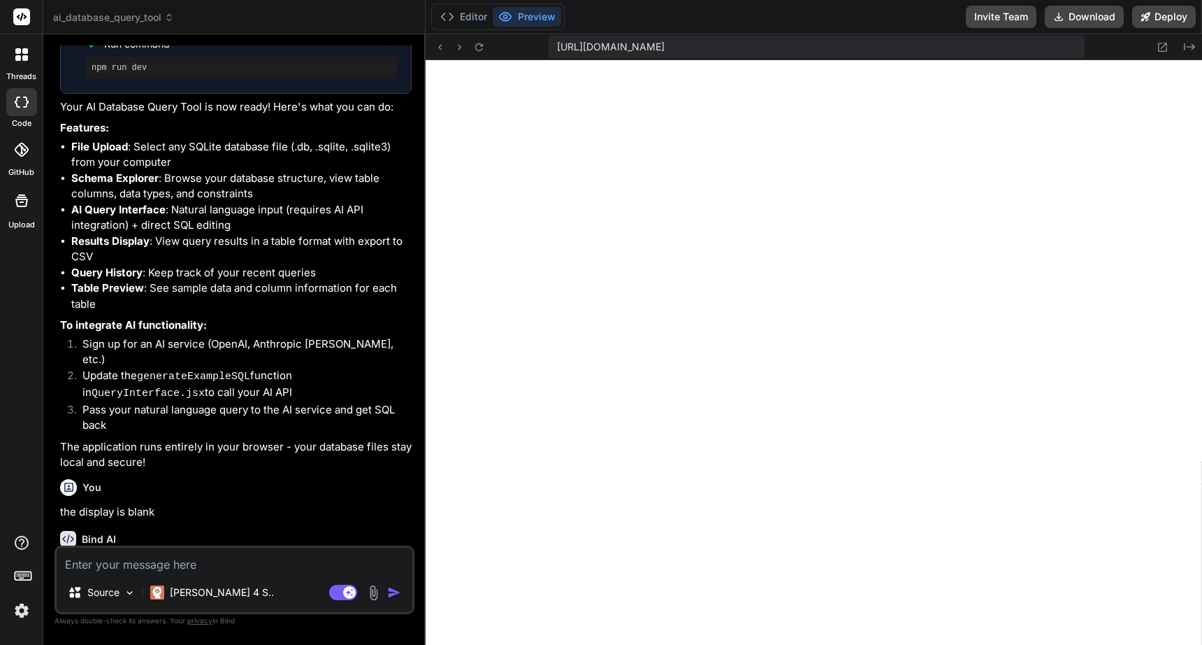
scroll to position [1027, 0]
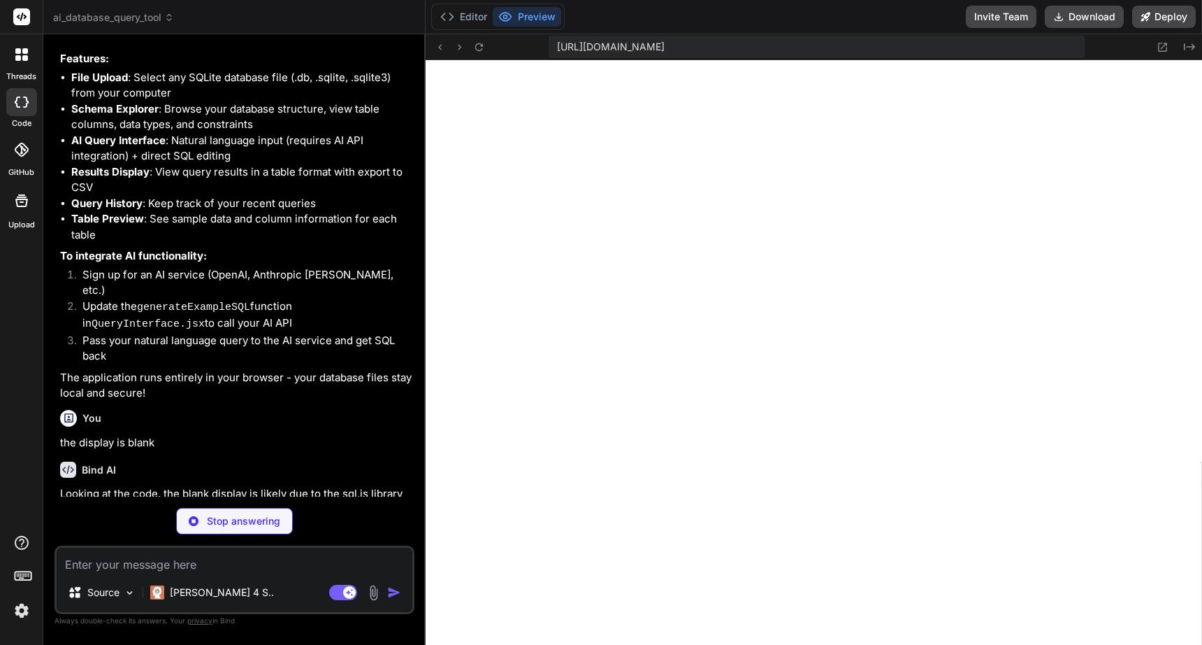
type textarea "x"
type textarea "allow: ['..'] } }, define: { global: 'globalThis', } })"
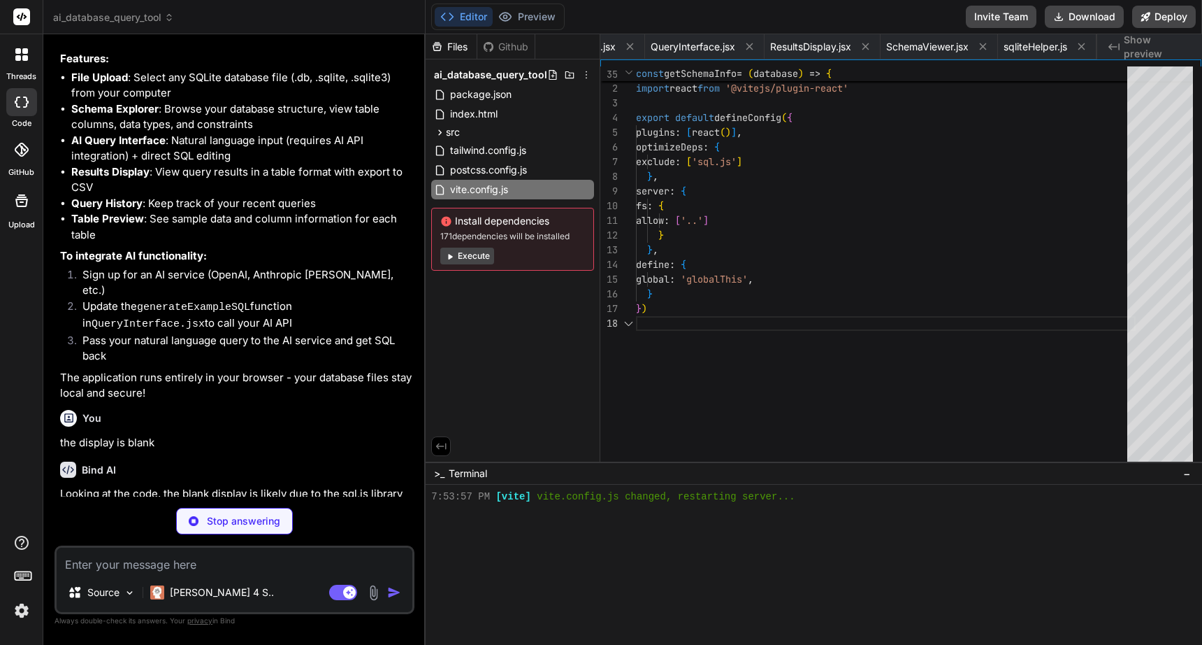
scroll to position [877, 0]
type textarea "x"
type textarea "const results = database.exec(query); return { success: true, results }; } catc…"
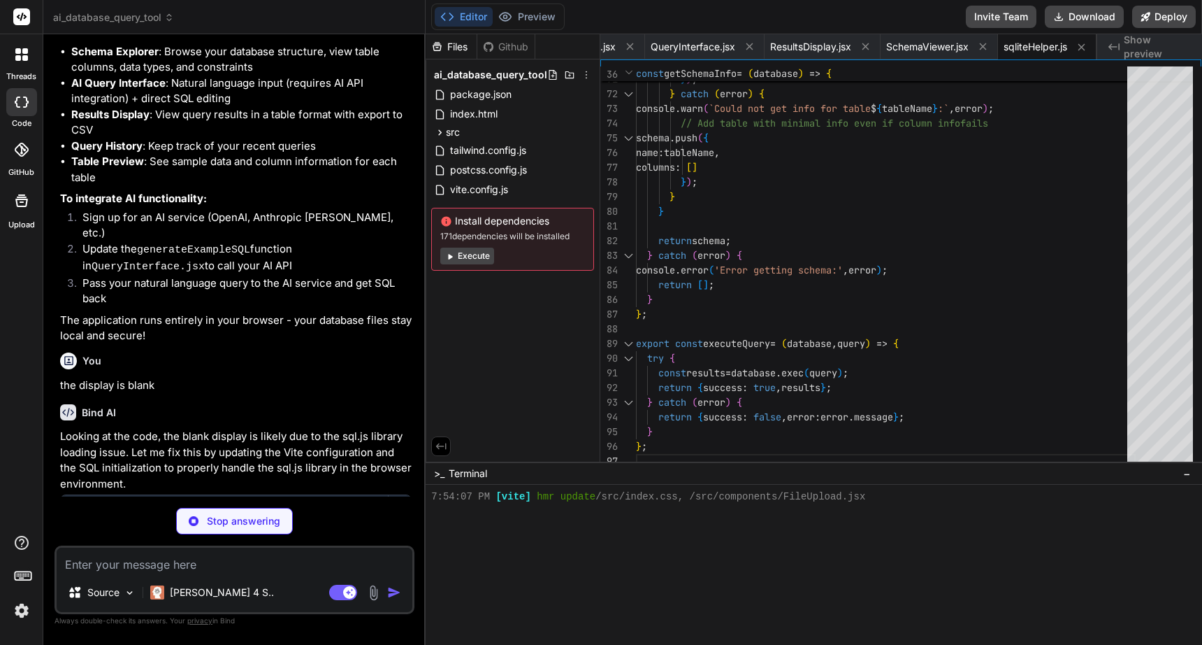
scroll to position [1211, 0]
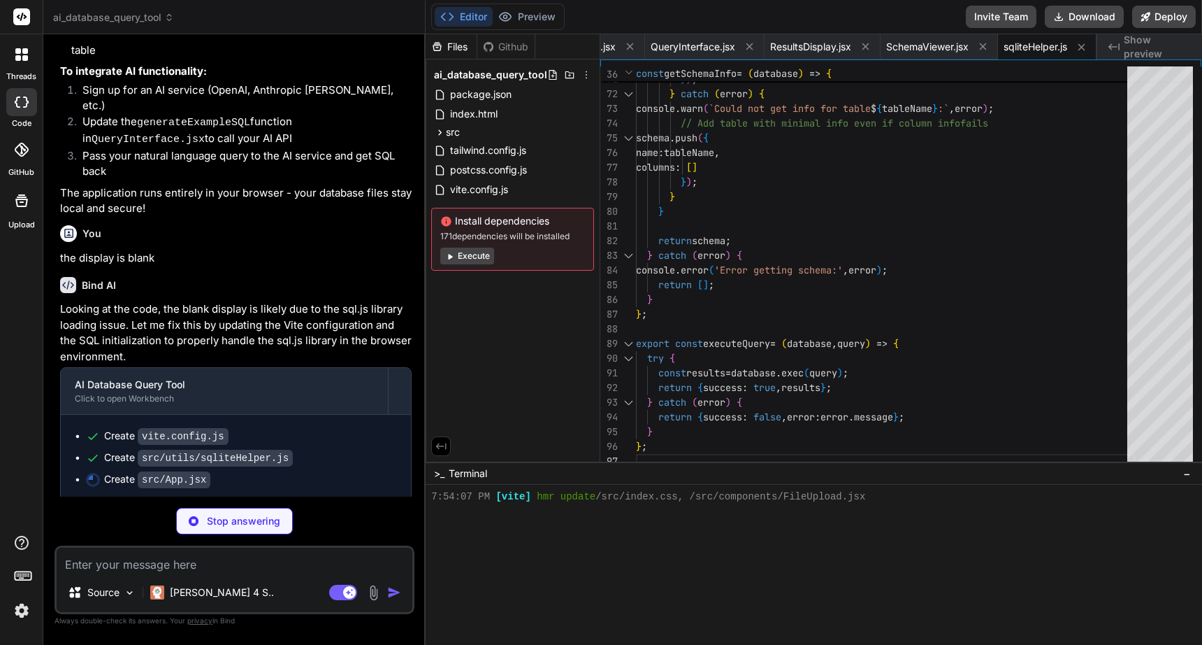
type textarea "x"
type textarea ")} </div> )} </div> </div> ); } export default App;"
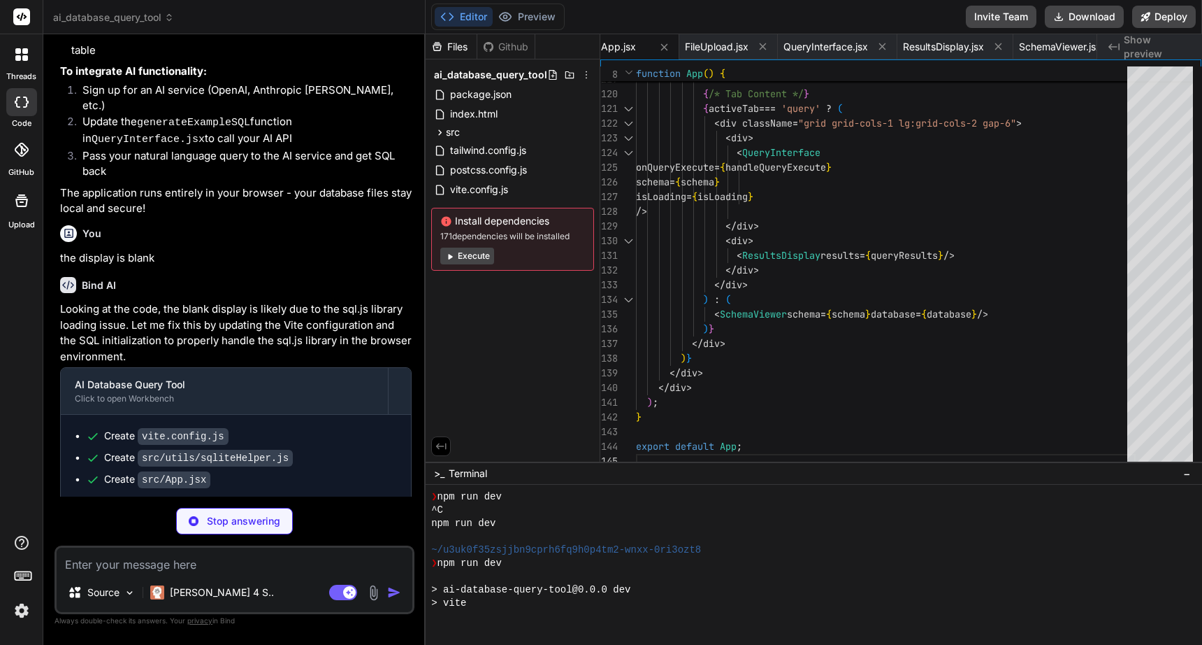
scroll to position [1288, 0]
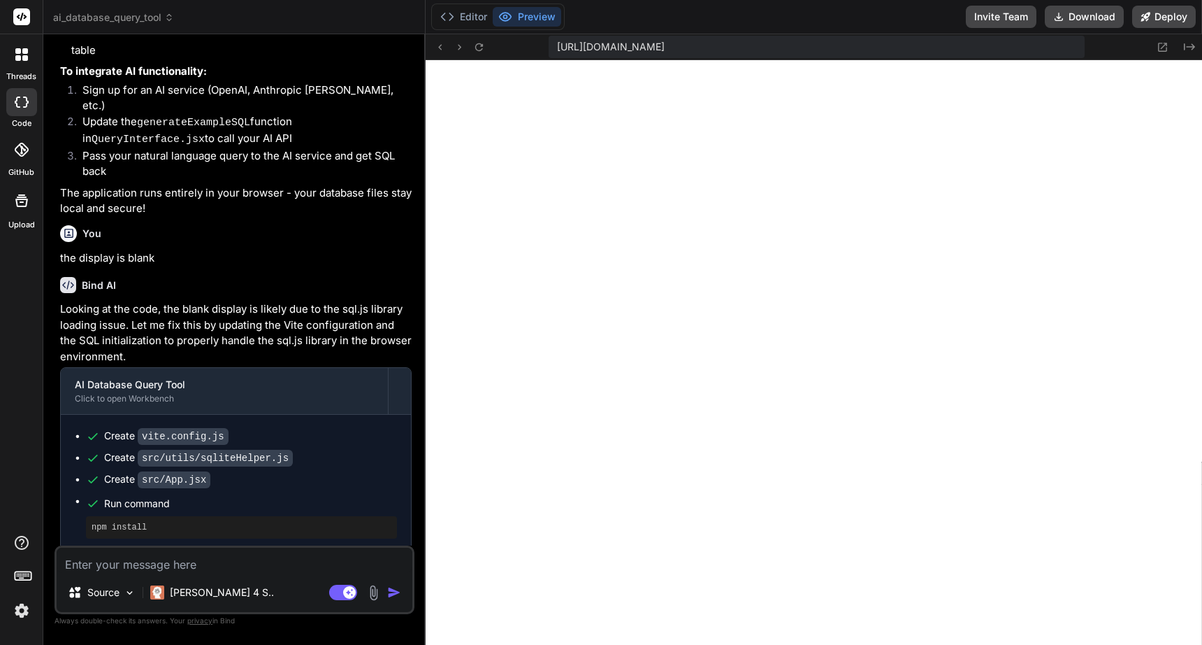
click at [376, 588] on img at bounding box center [374, 592] width 16 height 16
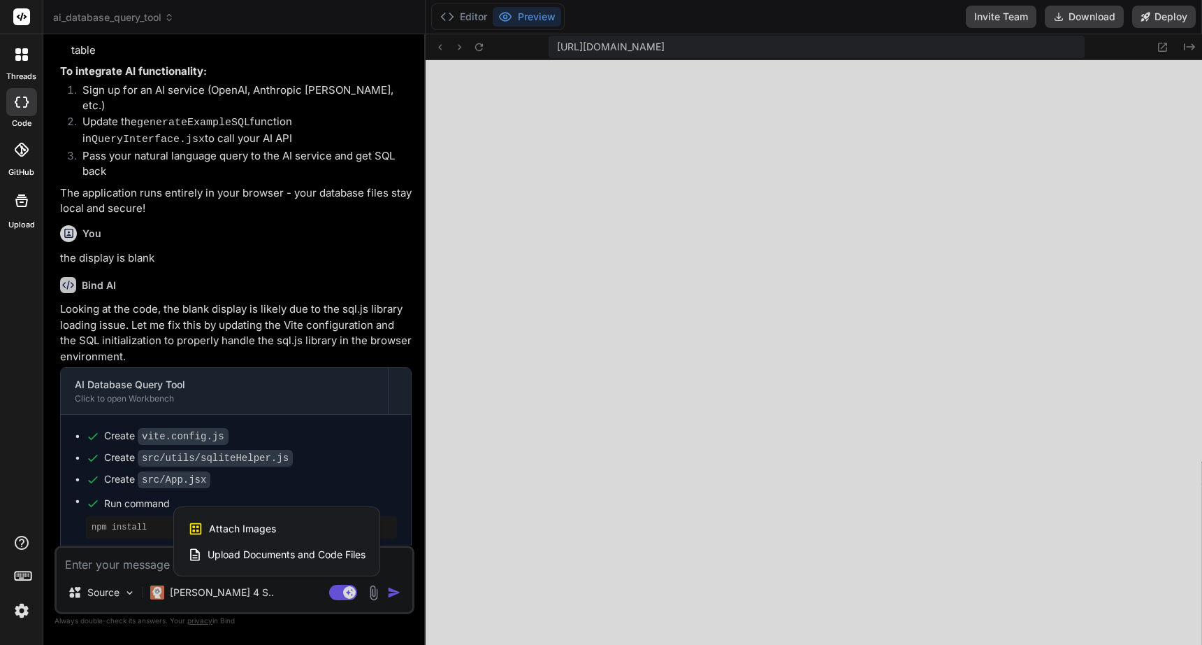
click at [334, 527] on div "Attach Images Image attachments are only supported in [PERSON_NAME] and Gemini …" at bounding box center [277, 528] width 178 height 27
type textarea "x"
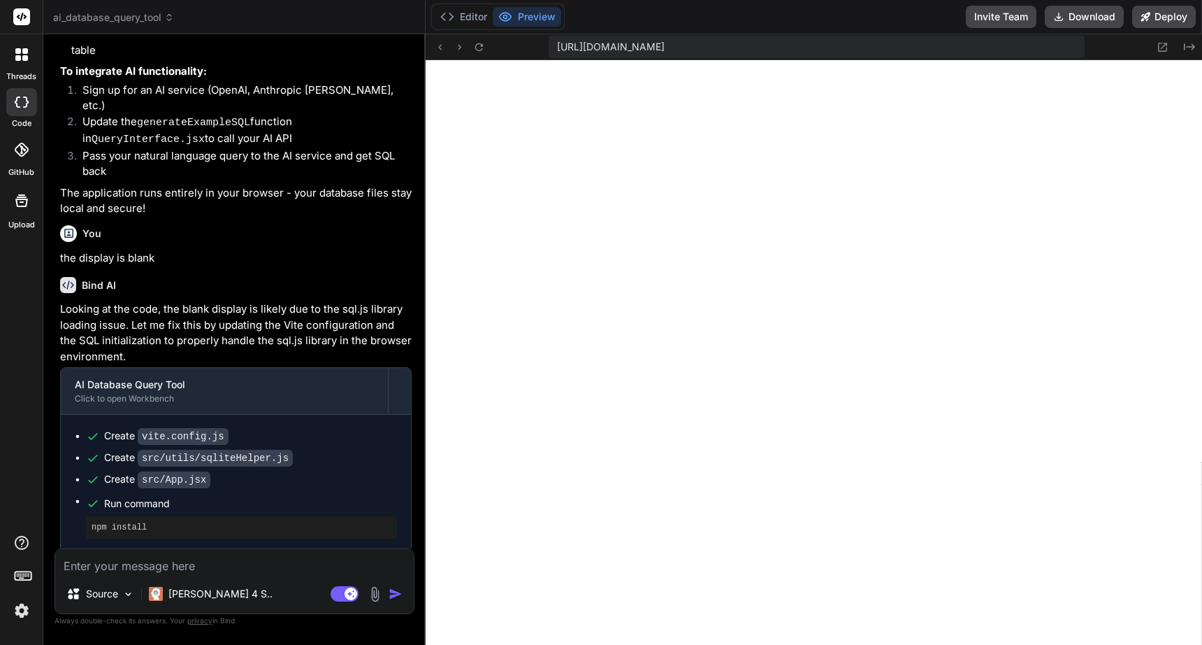
type input "C:\fakepath\sqlite-3.png"
click at [238, 511] on textarea at bounding box center [234, 502] width 359 height 25
type textarea "x"
type textarea "I"
type textarea "x"
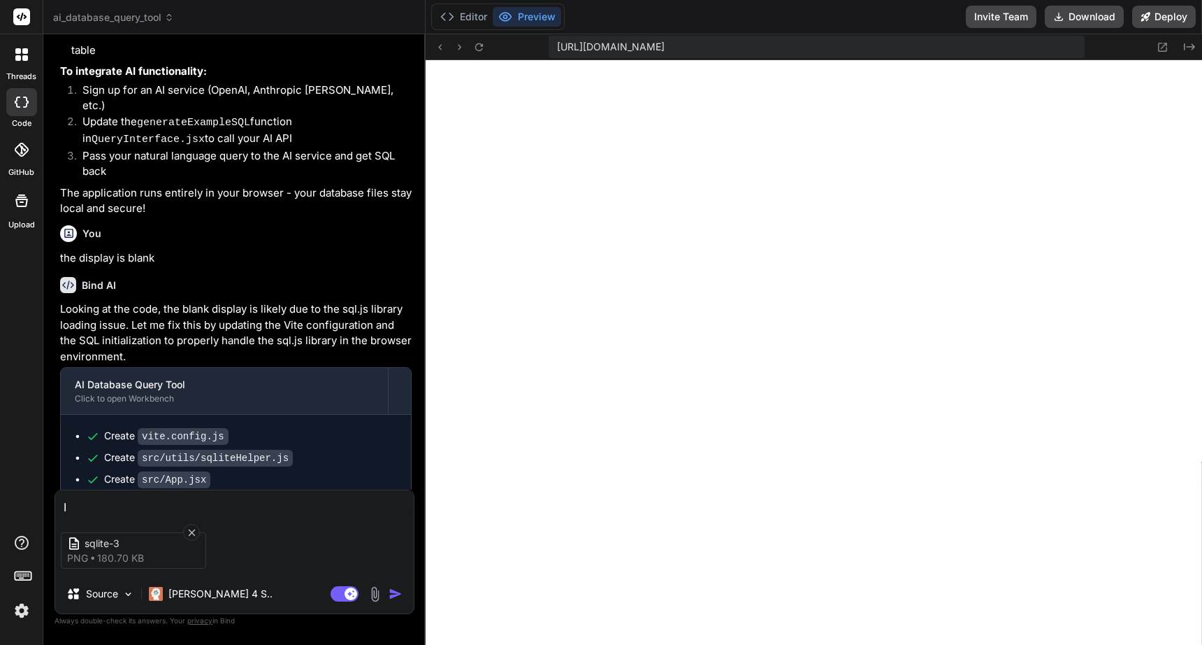
type textarea "I'"
type textarea "x"
type textarea "I'm"
type textarea "x"
type textarea "I'm"
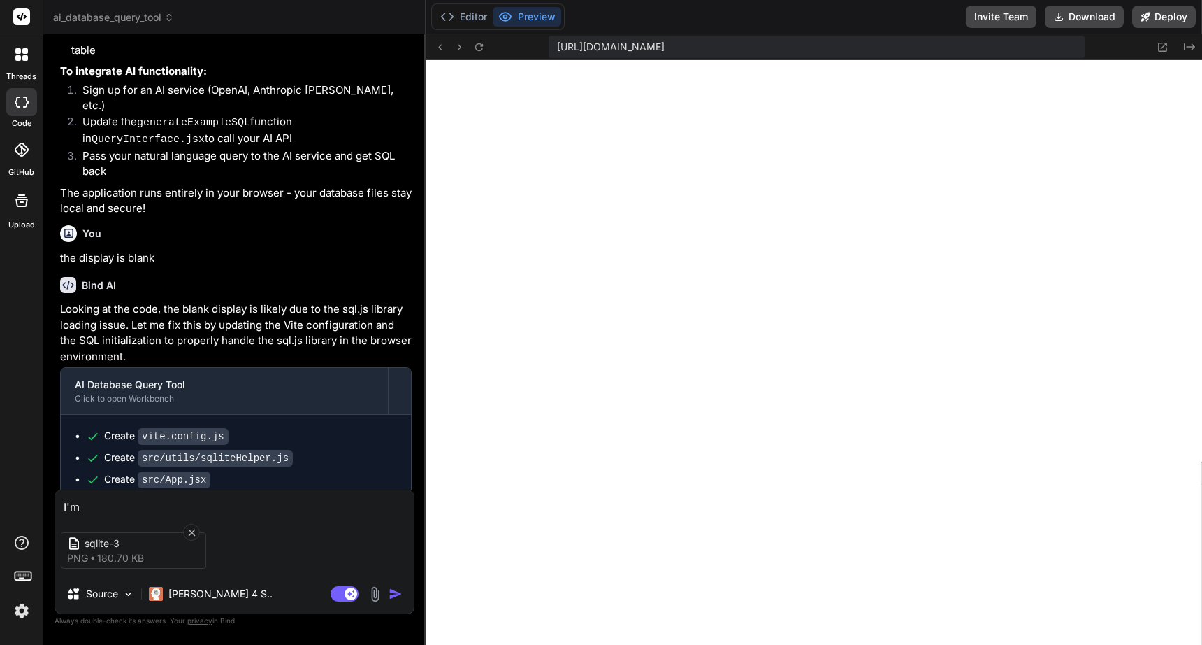
type textarea "x"
type textarea "I'm g"
type textarea "x"
type textarea "I'm ge"
type textarea "x"
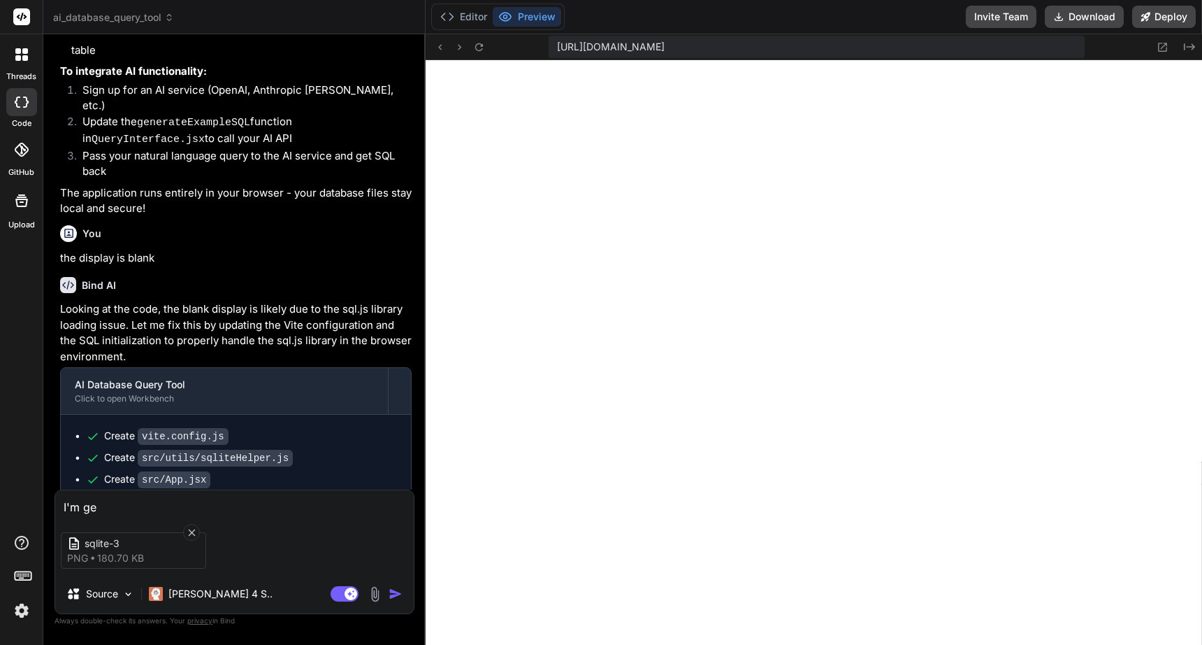
type textarea "I'm get"
type textarea "x"
type textarea "I'm gett"
type textarea "x"
type textarea "I'm getti"
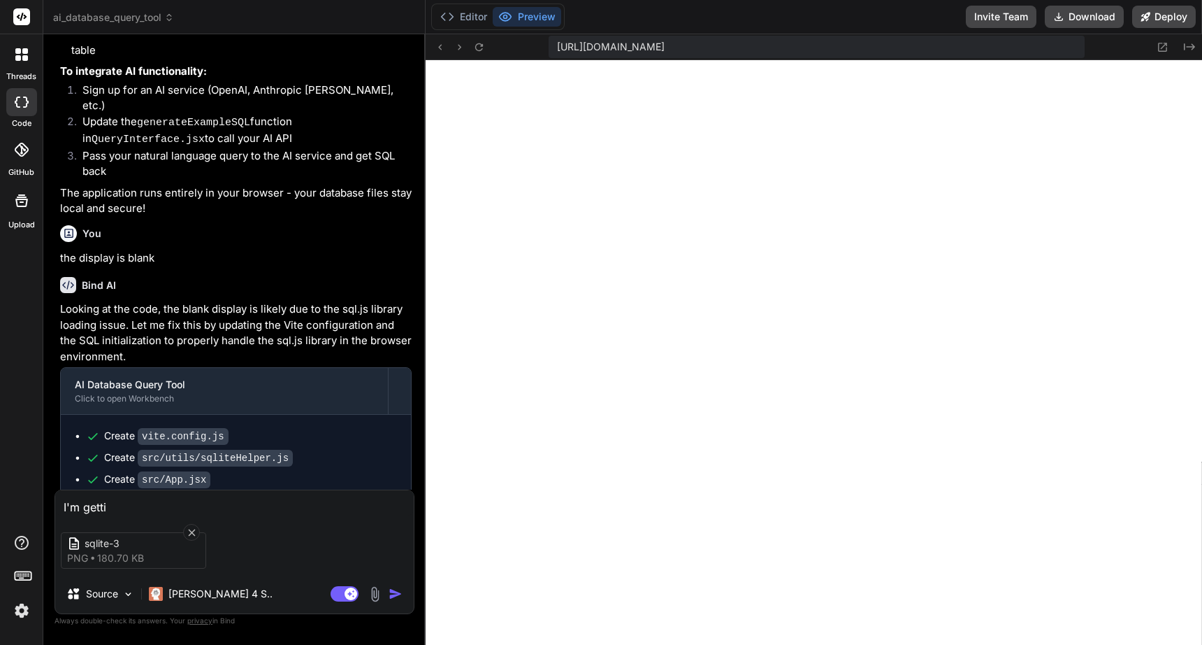
type textarea "x"
type textarea "I'm gettin"
type textarea "x"
type textarea "I'm getting"
type textarea "x"
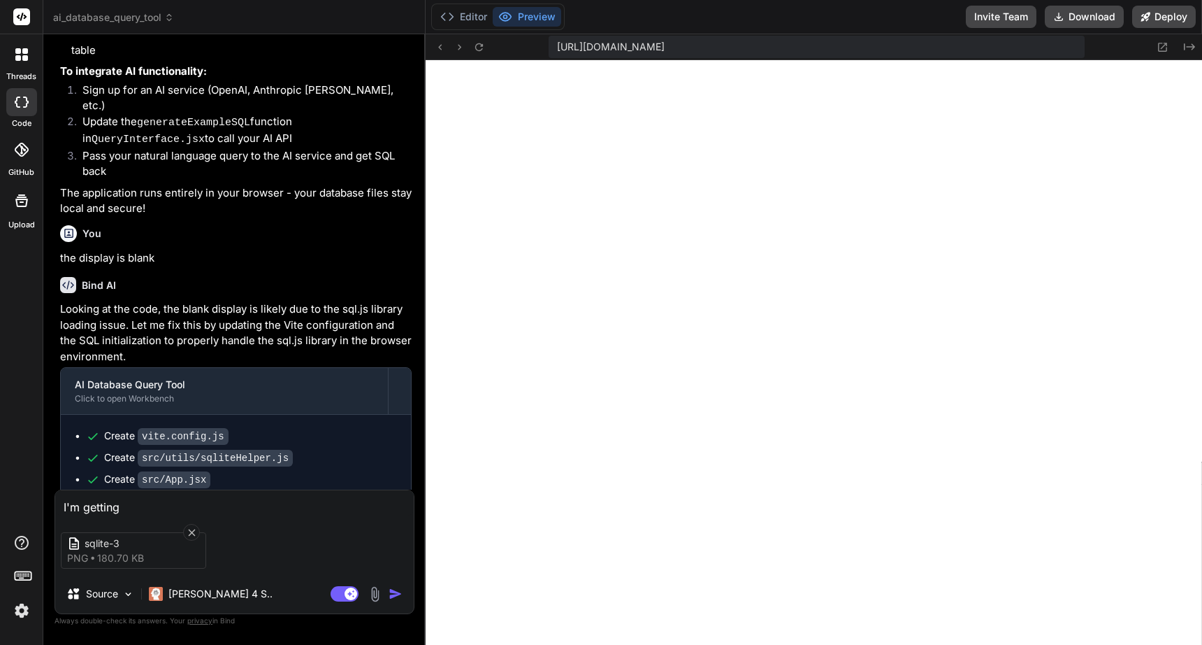
type textarea "I'm getting"
type textarea "x"
type textarea "I'm getting t"
type textarea "x"
type textarea "I'm getting th"
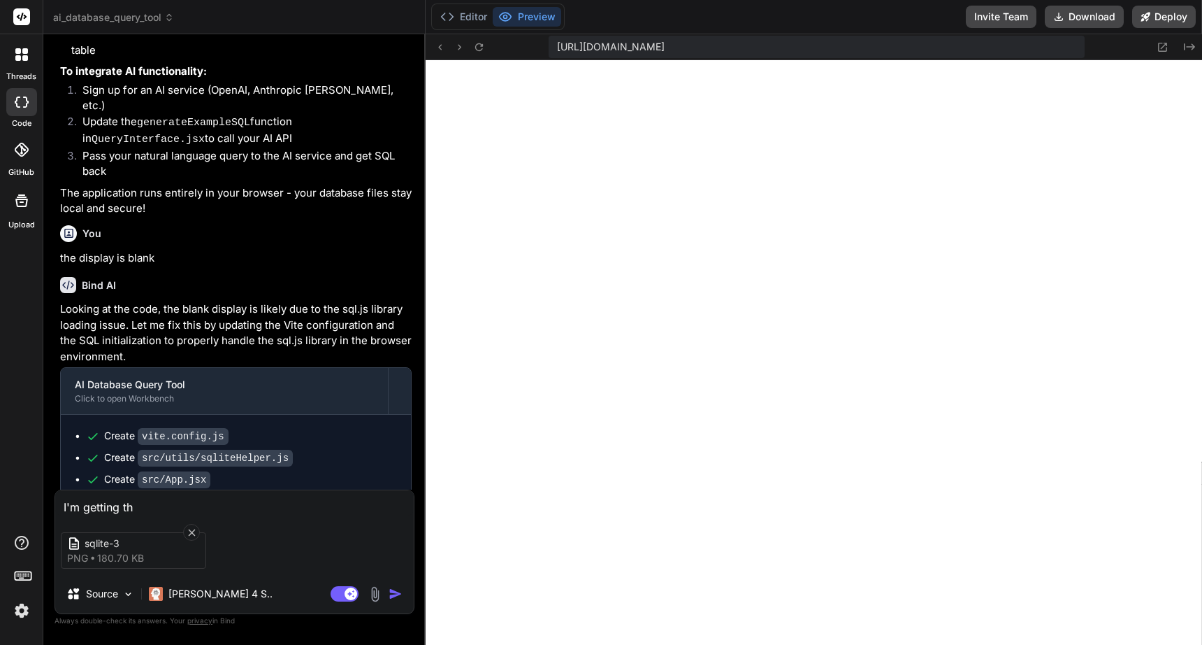
type textarea "x"
type textarea "I'm getting thi"
type textarea "x"
type textarea "I'm getting this"
type textarea "x"
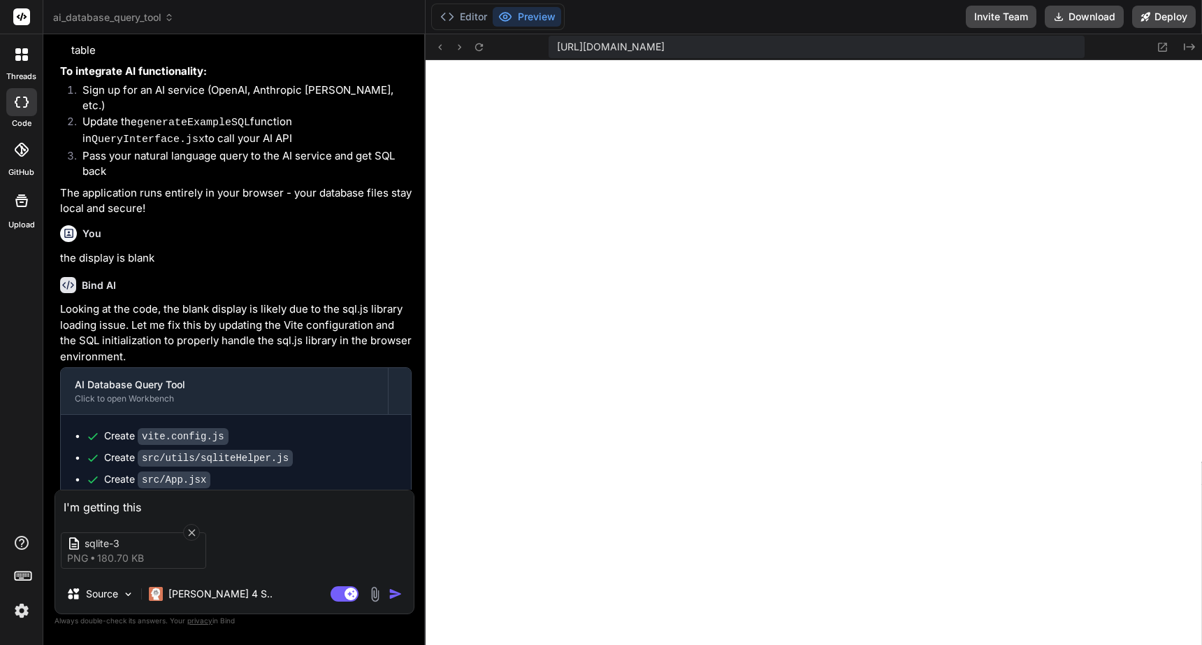
type textarea "I'm getting this"
type textarea "x"
type textarea "I'm getting this a"
type textarea "x"
type textarea "I'm getting this"
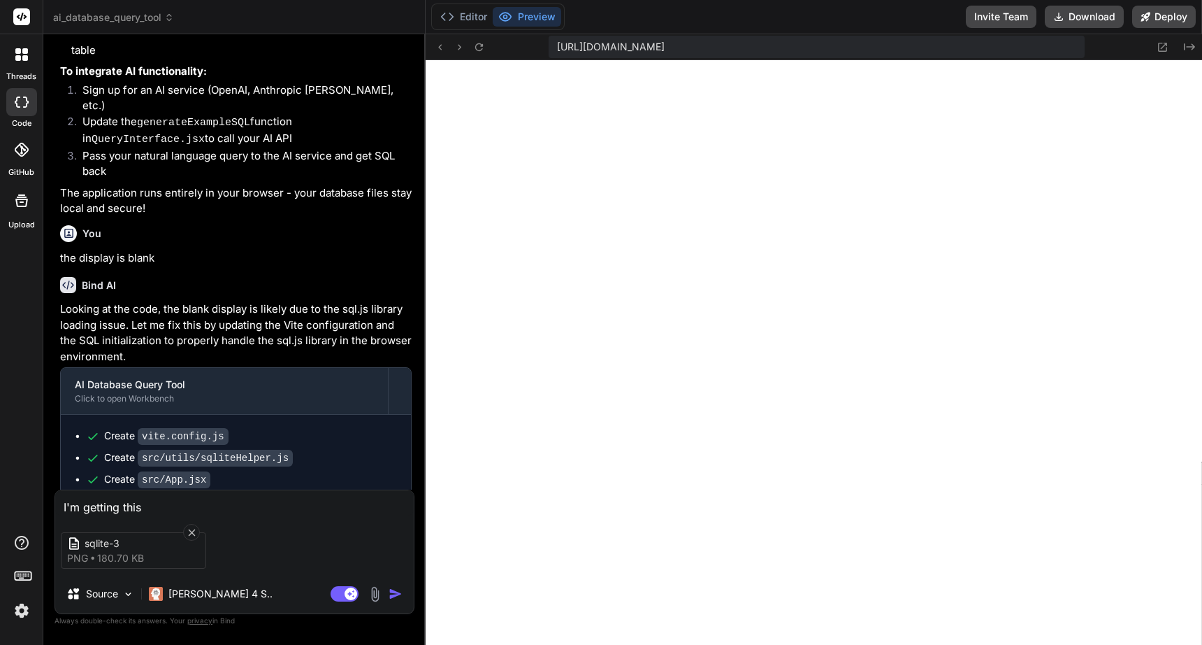
type textarea "x"
type textarea "I'm getting this e"
type textarea "x"
type textarea "I'm getting this er"
type textarea "x"
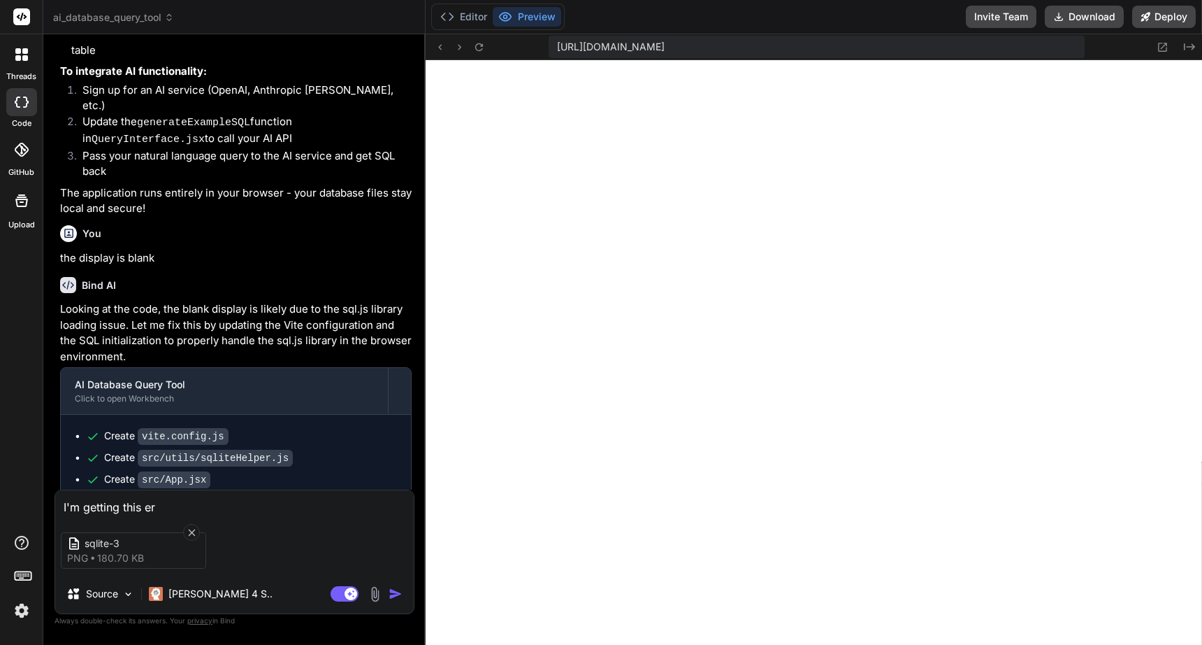
type textarea "I'm getting this err"
type textarea "x"
type textarea "I'm getting this erro"
type textarea "x"
type textarea "I'm getting this error"
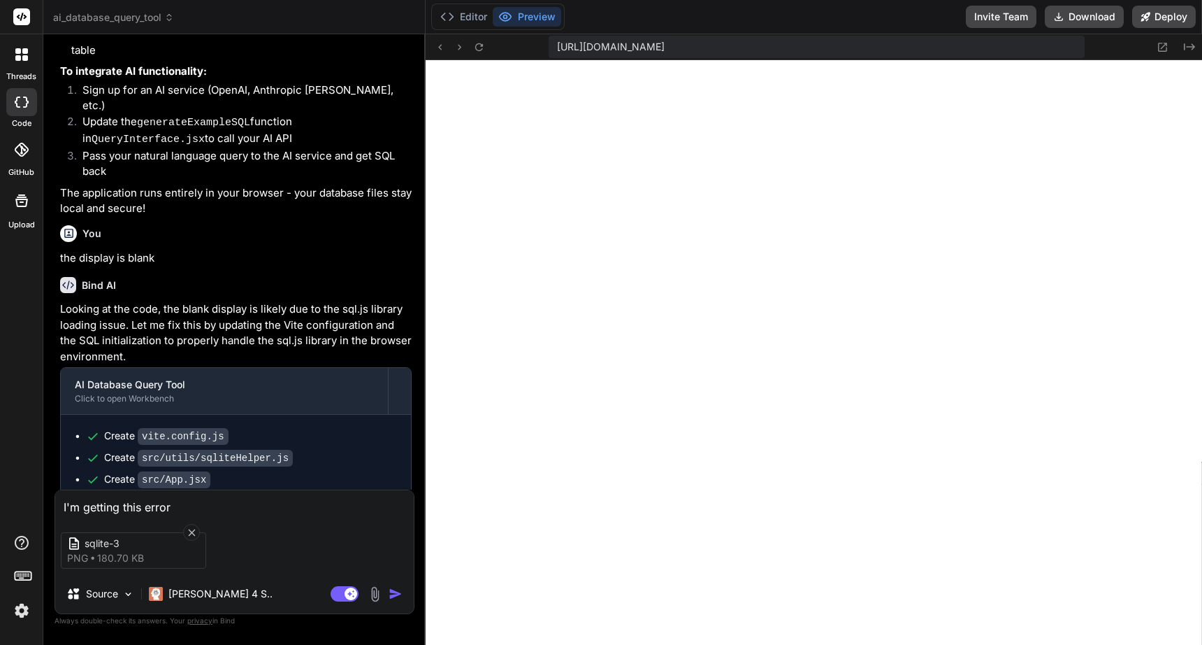
type textarea "x"
type textarea "I'm getting this error"
type textarea "x"
type textarea "I'm getting this error m"
type textarea "x"
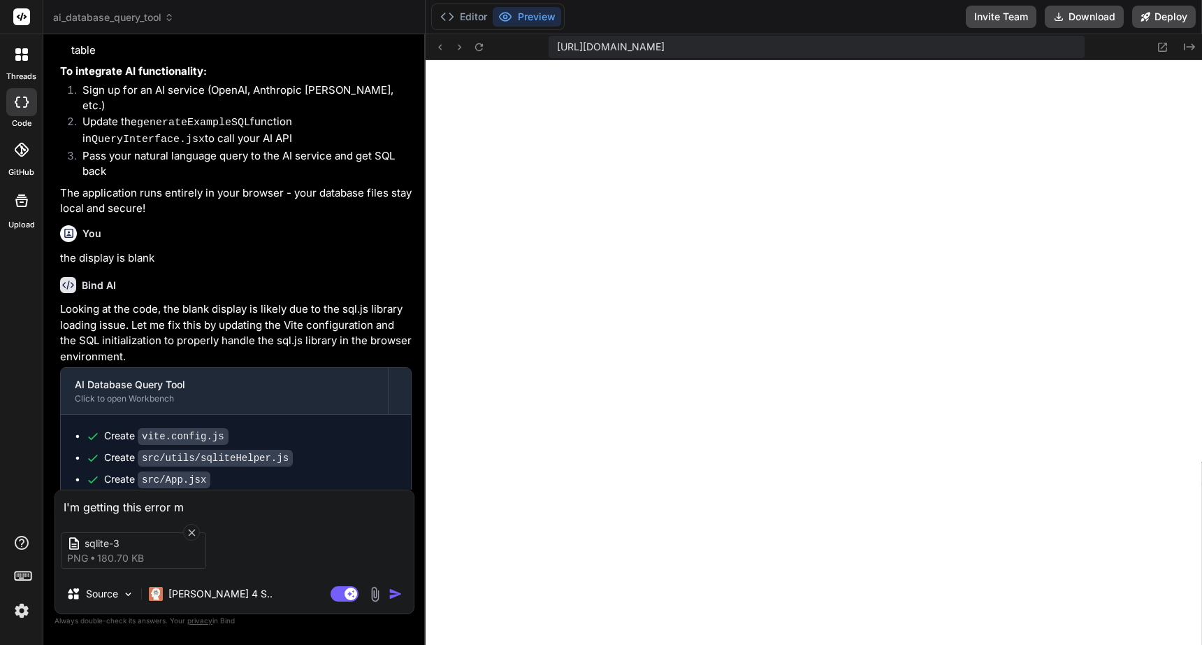
type textarea "I'm getting this error me"
type textarea "x"
type textarea "I'm getting this error mes"
type textarea "x"
type textarea "I'm getting this error mess"
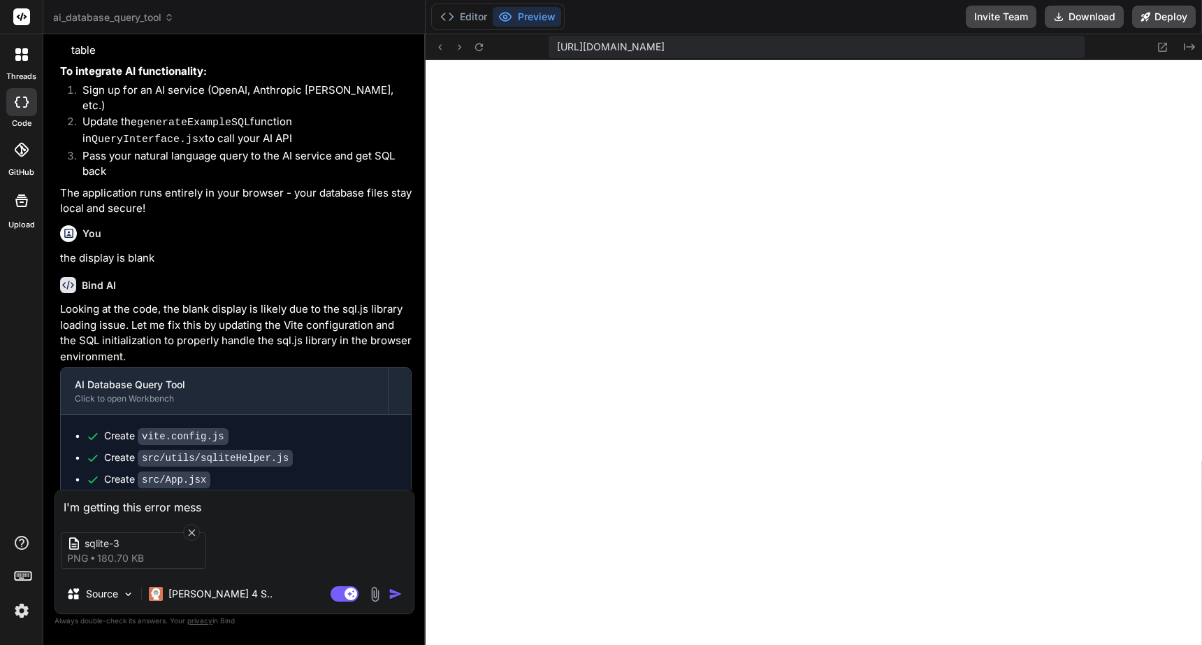
type textarea "x"
type textarea "I'm getting this error message when"
type textarea "x"
type textarea "I'm getting this error message when"
type textarea "x"
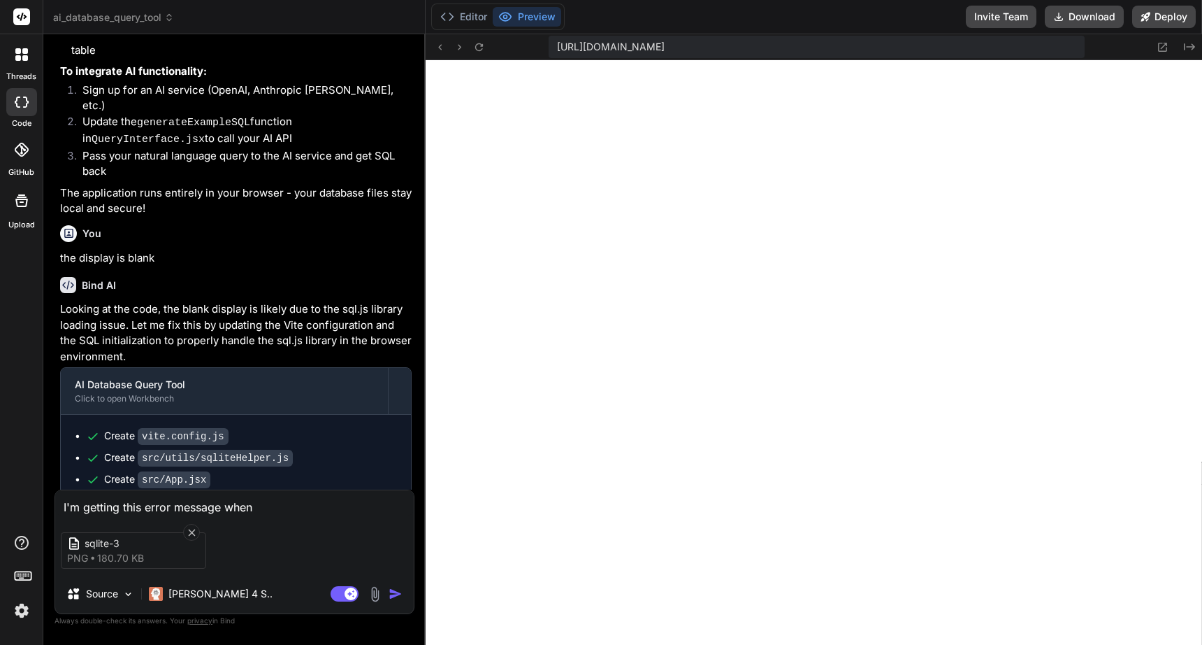
type textarea "I'm getting this error message when t"
type textarea "x"
type textarea "I'm getting this error message when tr"
type textarea "x"
type textarea "I'm getting this error message when try"
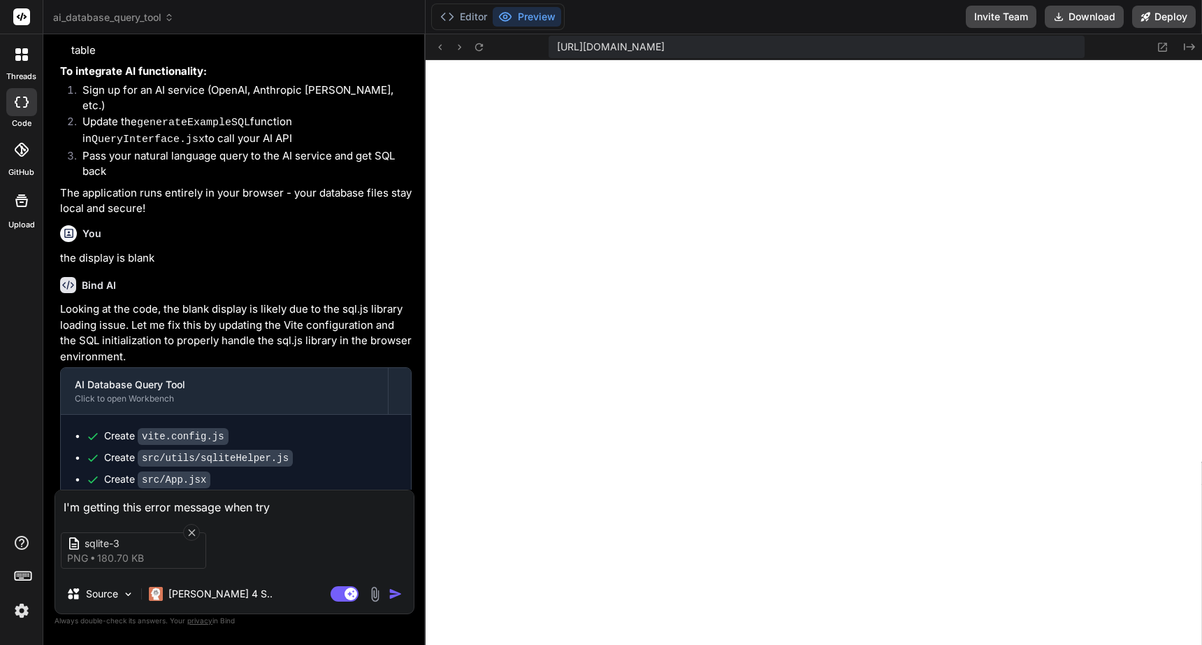
type textarea "x"
type textarea "I'm getting this error message when tryi"
type textarea "x"
type textarea "I'm getting this error message when tryin"
type textarea "x"
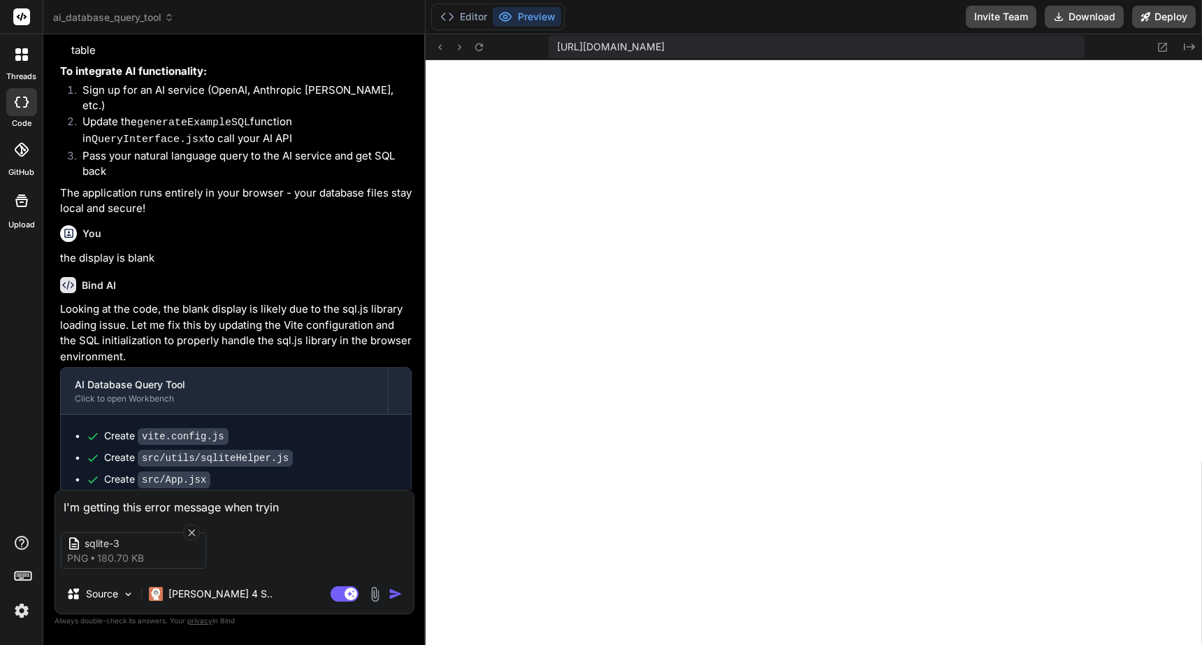
type textarea "I'm getting this error message when trying"
type textarea "x"
type textarea "I'm getting this error message when trying"
type textarea "x"
type textarea "I'm getting this error message when trying t"
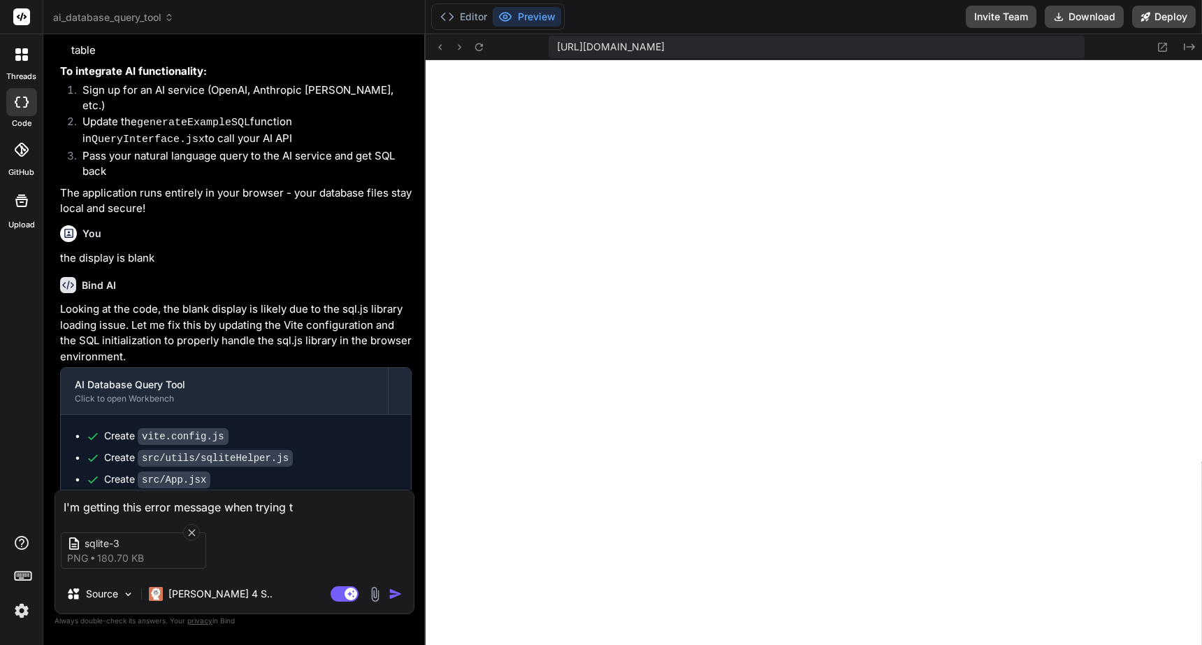
type textarea "x"
type textarea "I'm getting this error message when trying to"
type textarea "x"
type textarea "I'm getting this error message when trying to"
type textarea "x"
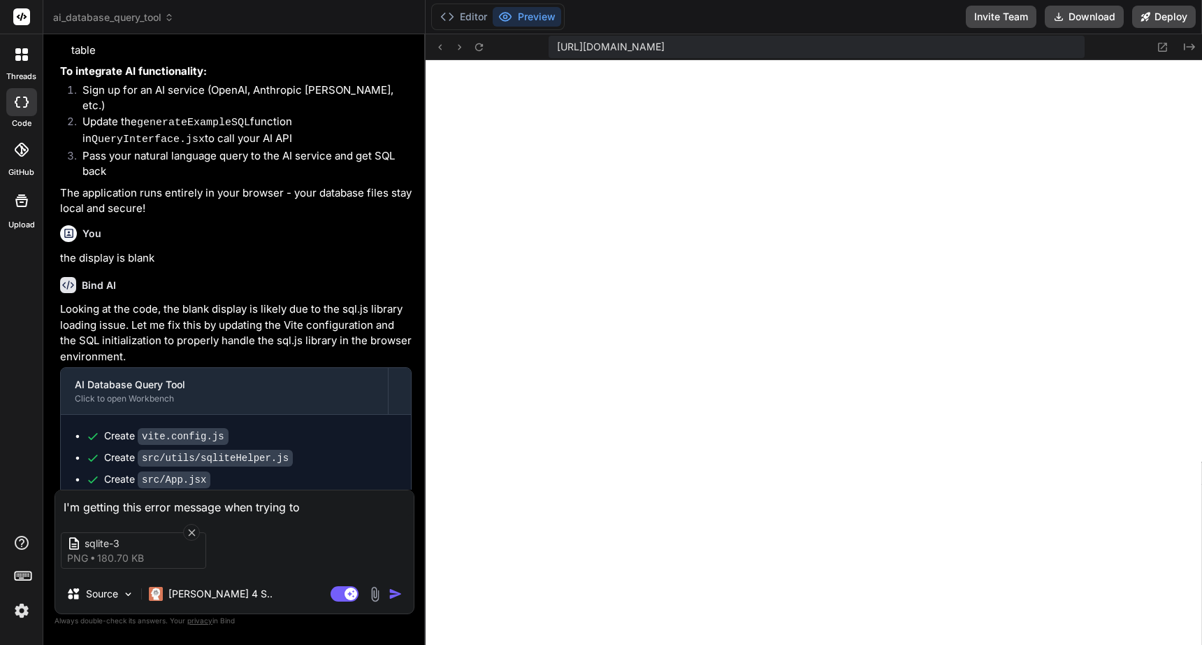
type textarea "I'm getting this error message when trying to o"
type textarea "x"
type textarea "I'm getting this error message when trying to op"
type textarea "x"
type textarea "I'm getting this error message when trying to ope"
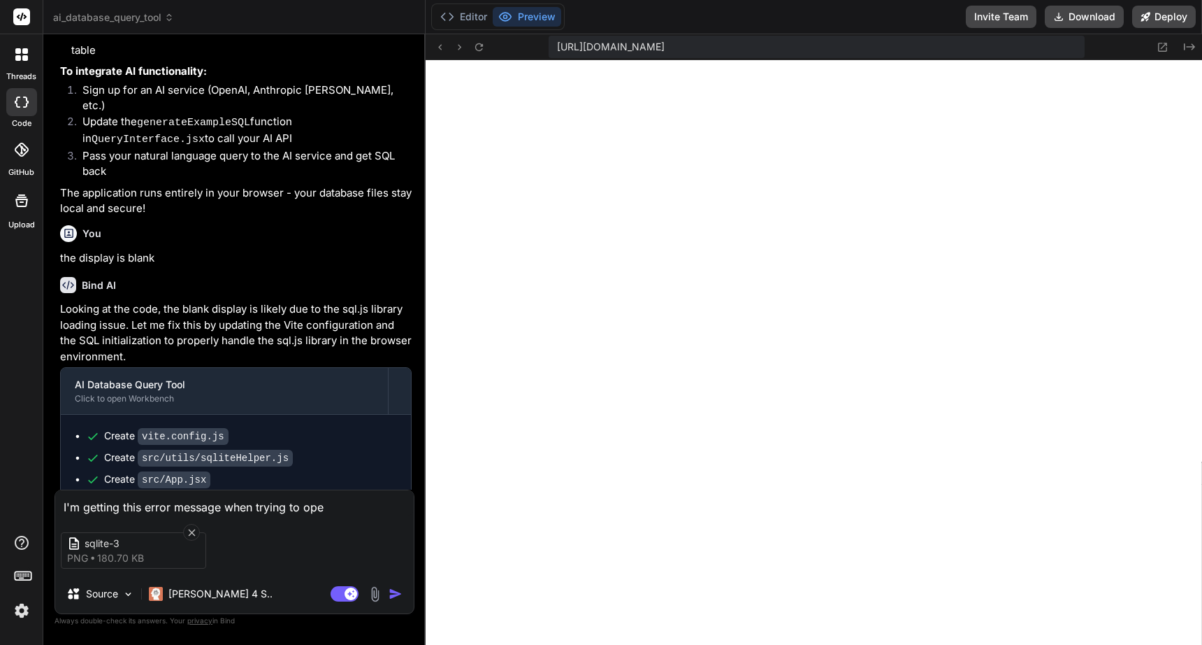
type textarea "x"
type textarea "I'm getting this error message when trying to open"
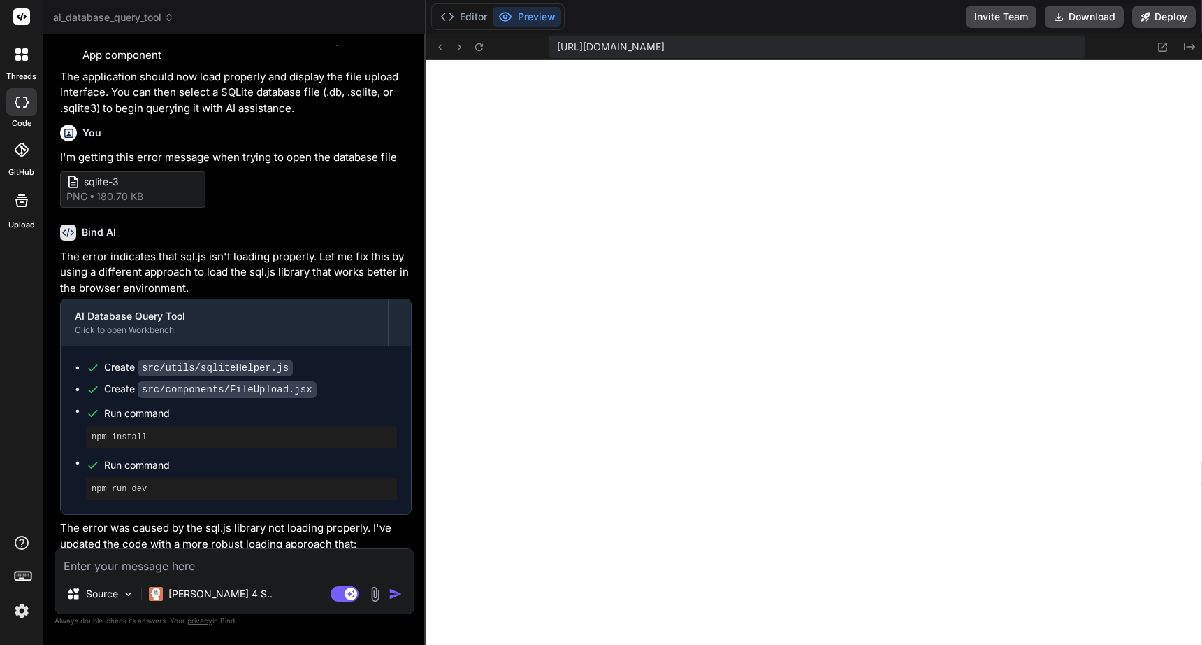
scroll to position [2069, 0]
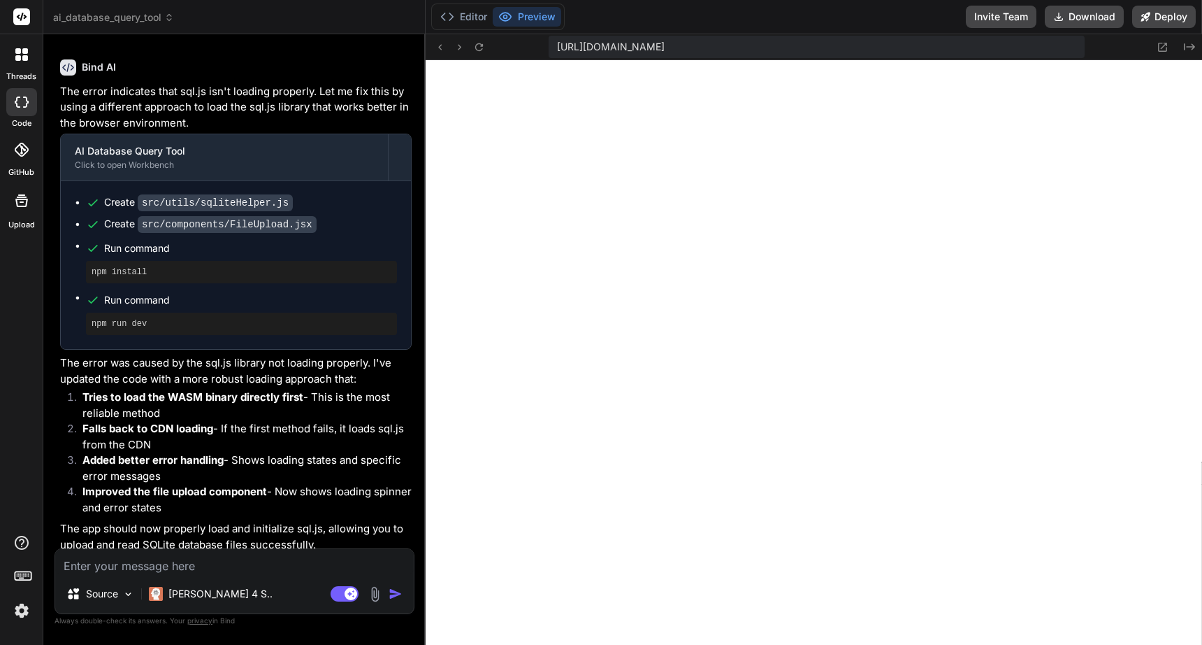
click at [373, 596] on img at bounding box center [375, 594] width 16 height 16
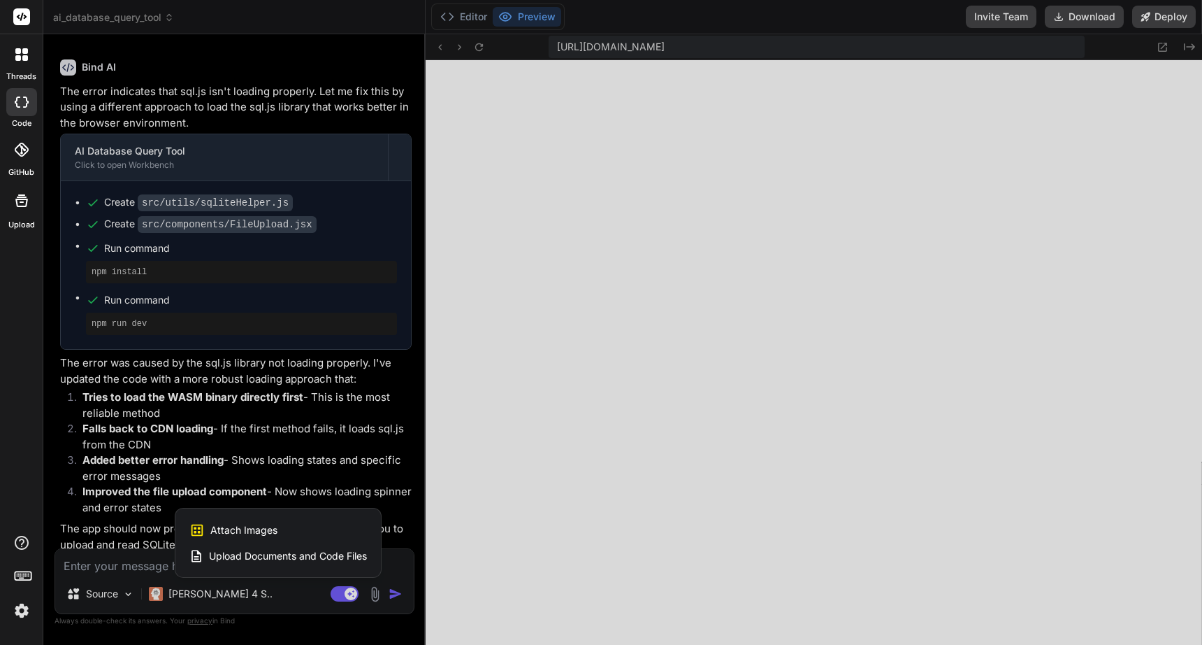
click at [337, 535] on div "Attach Images Image attachments are only supported in [PERSON_NAME] and Gemini …" at bounding box center [278, 530] width 178 height 27
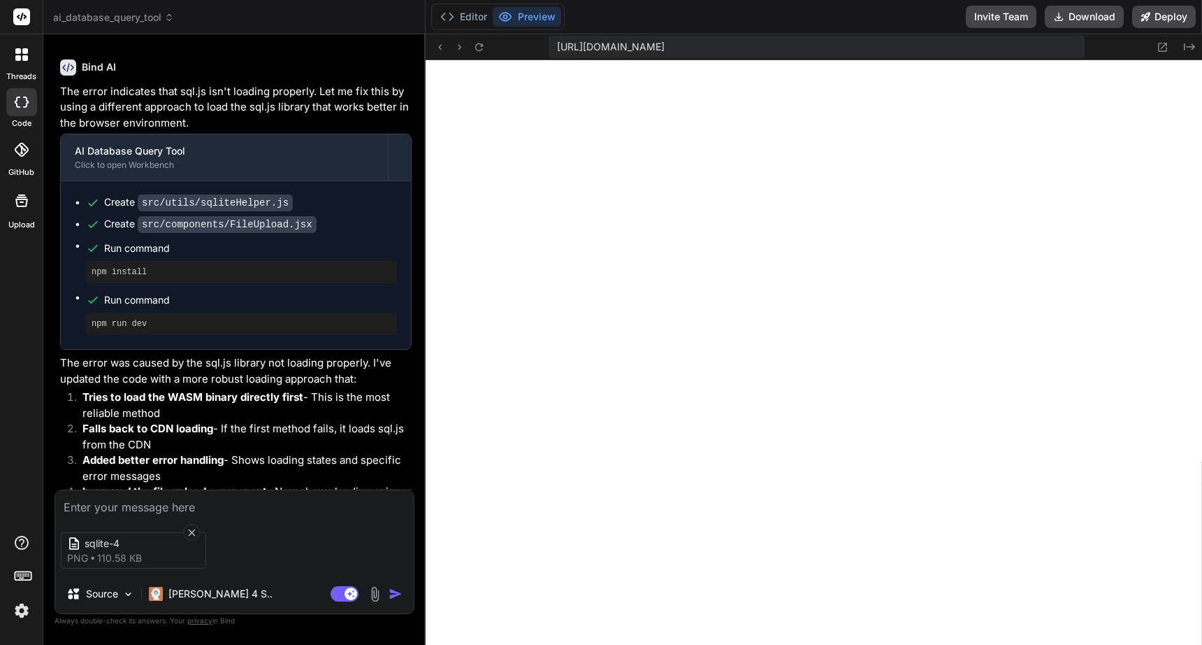
click at [235, 503] on textarea at bounding box center [234, 502] width 359 height 25
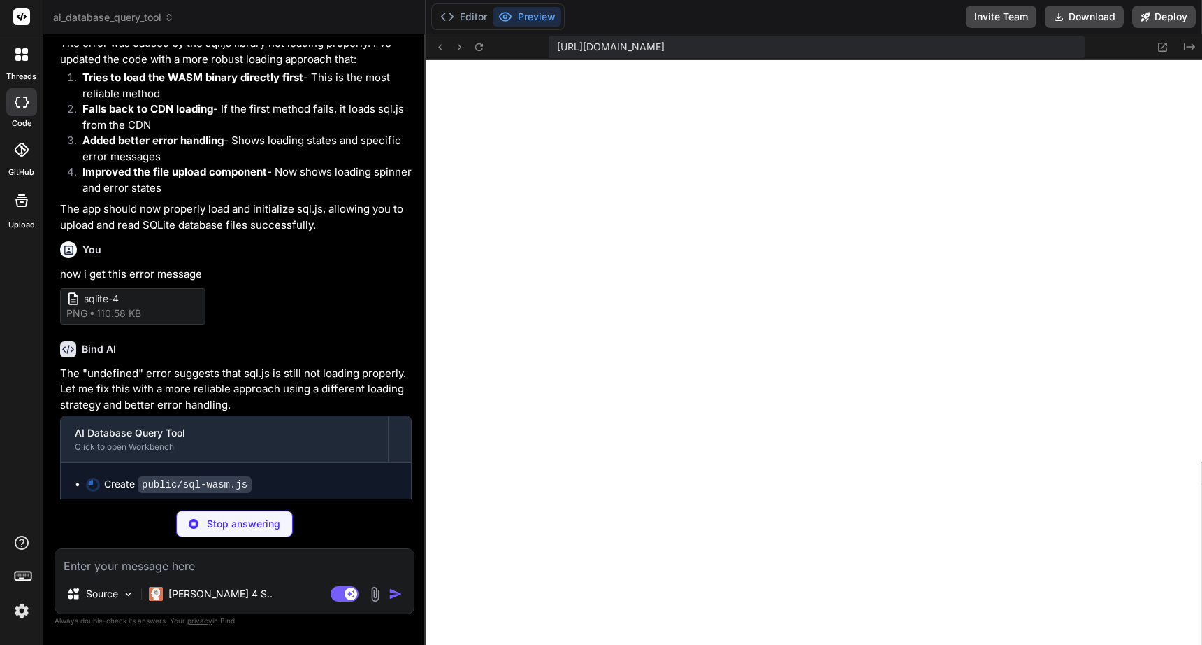
scroll to position [73, 0]
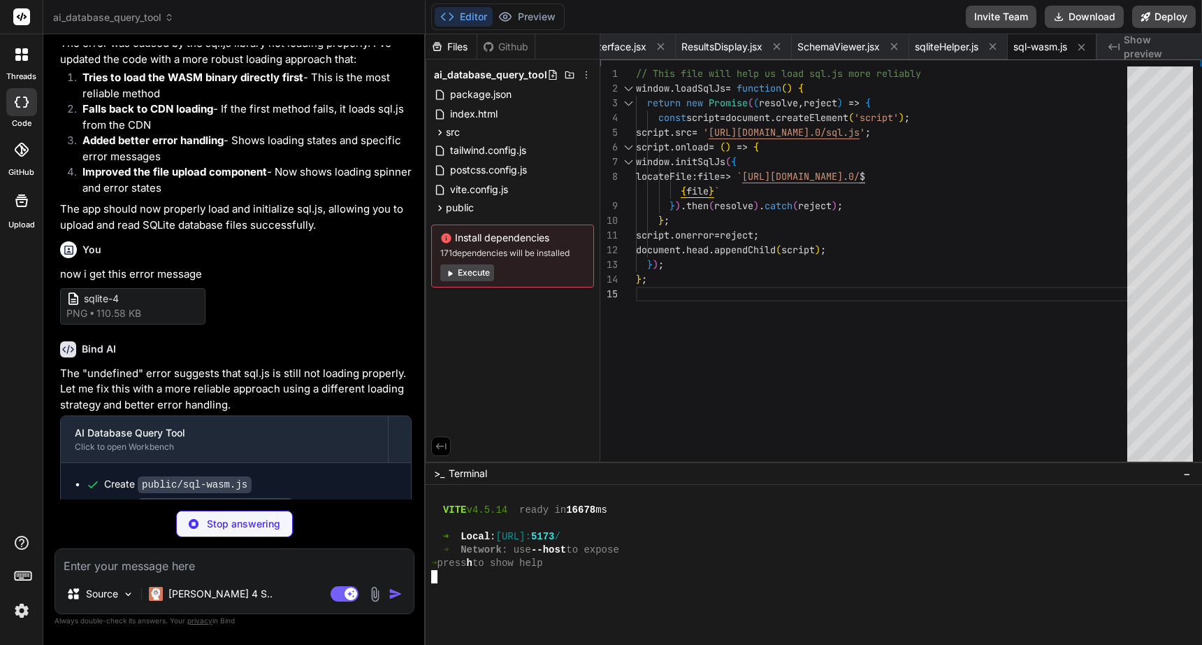
click at [561, 573] on div at bounding box center [808, 576] width 754 height 13
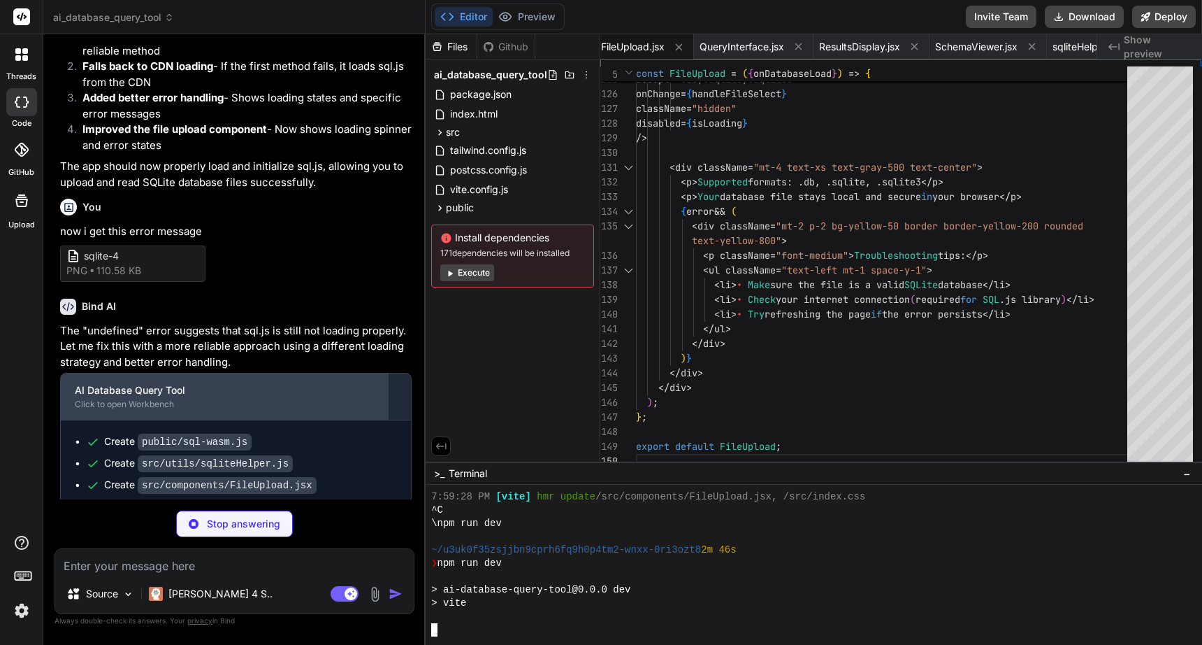
scroll to position [2072, 0]
